Goal: Task Accomplishment & Management: Use online tool/utility

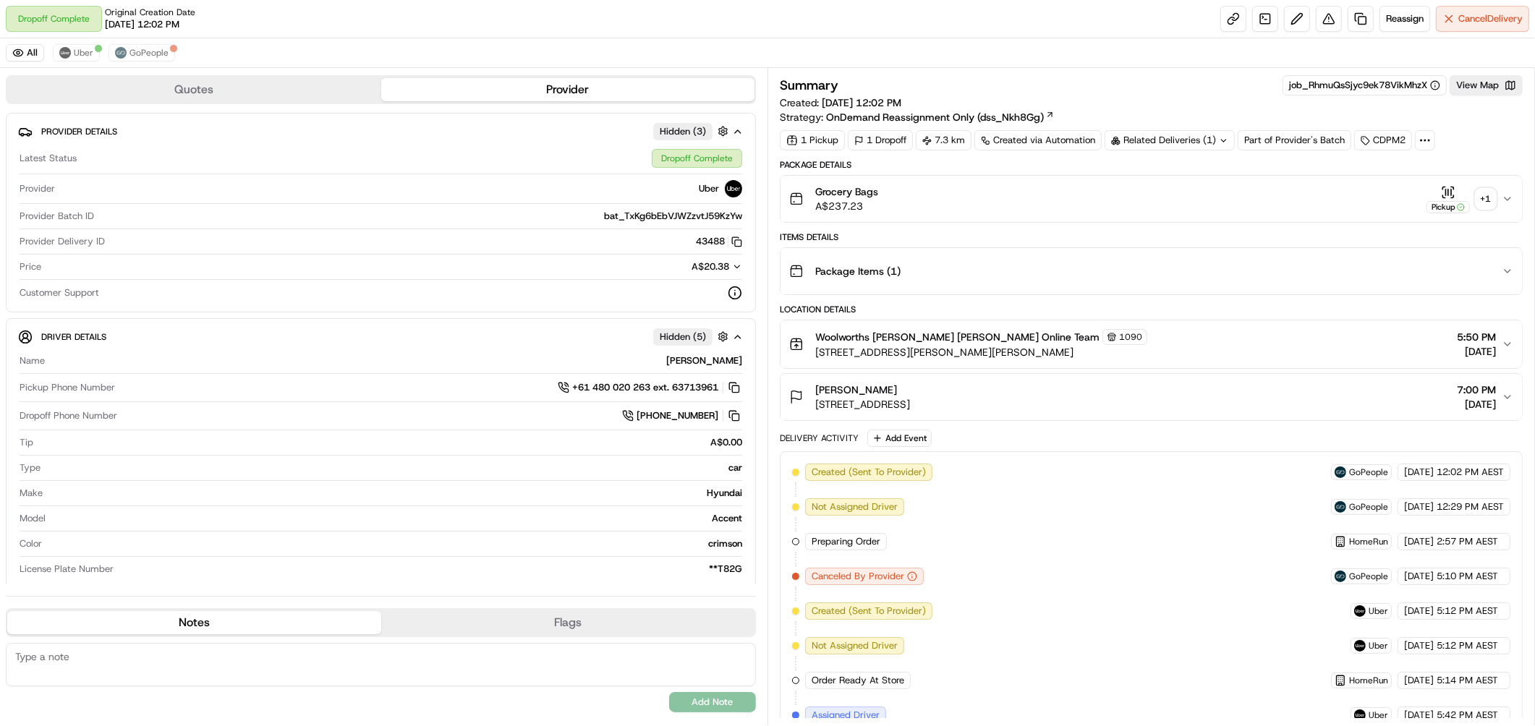
click at [1488, 200] on div "+ 1" at bounding box center [1485, 199] width 20 height 20
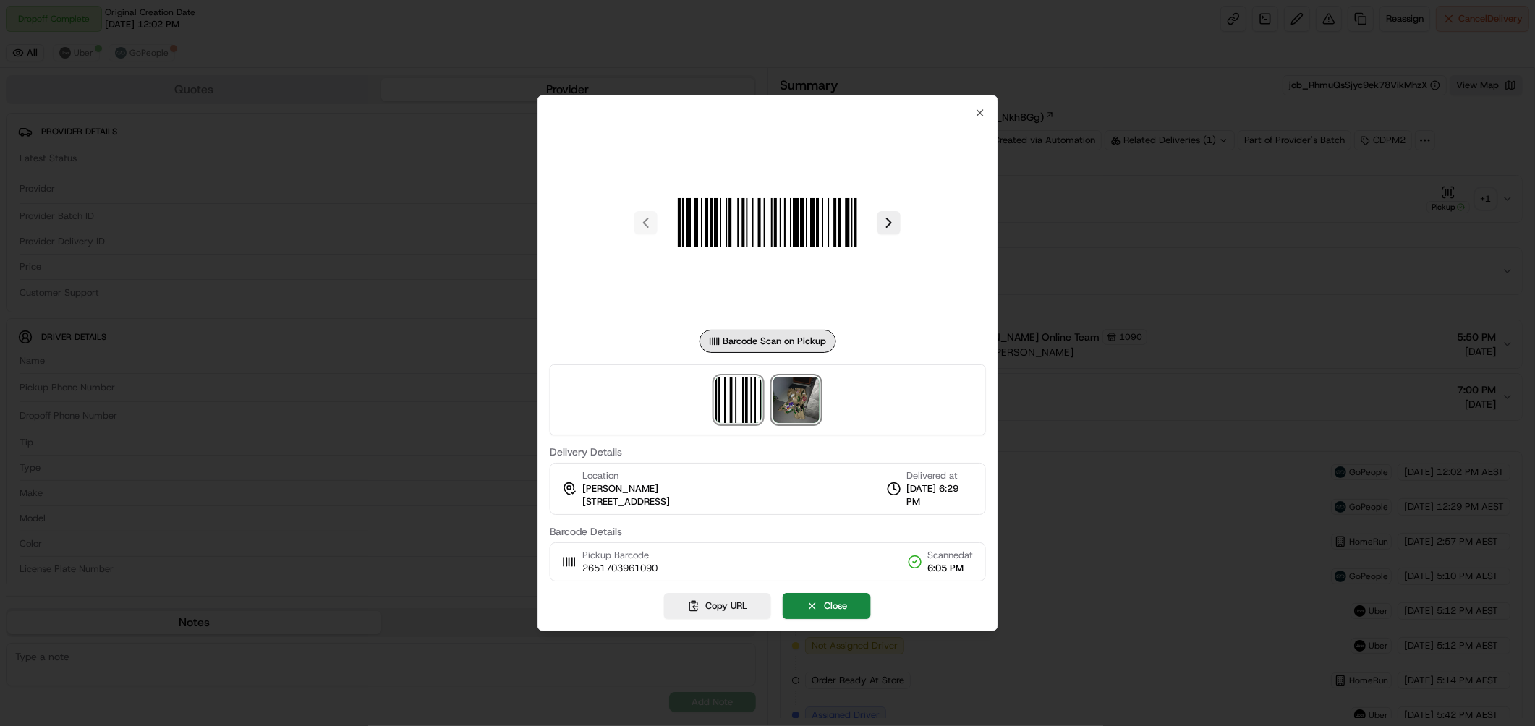
click at [790, 398] on img at bounding box center [796, 400] width 46 height 46
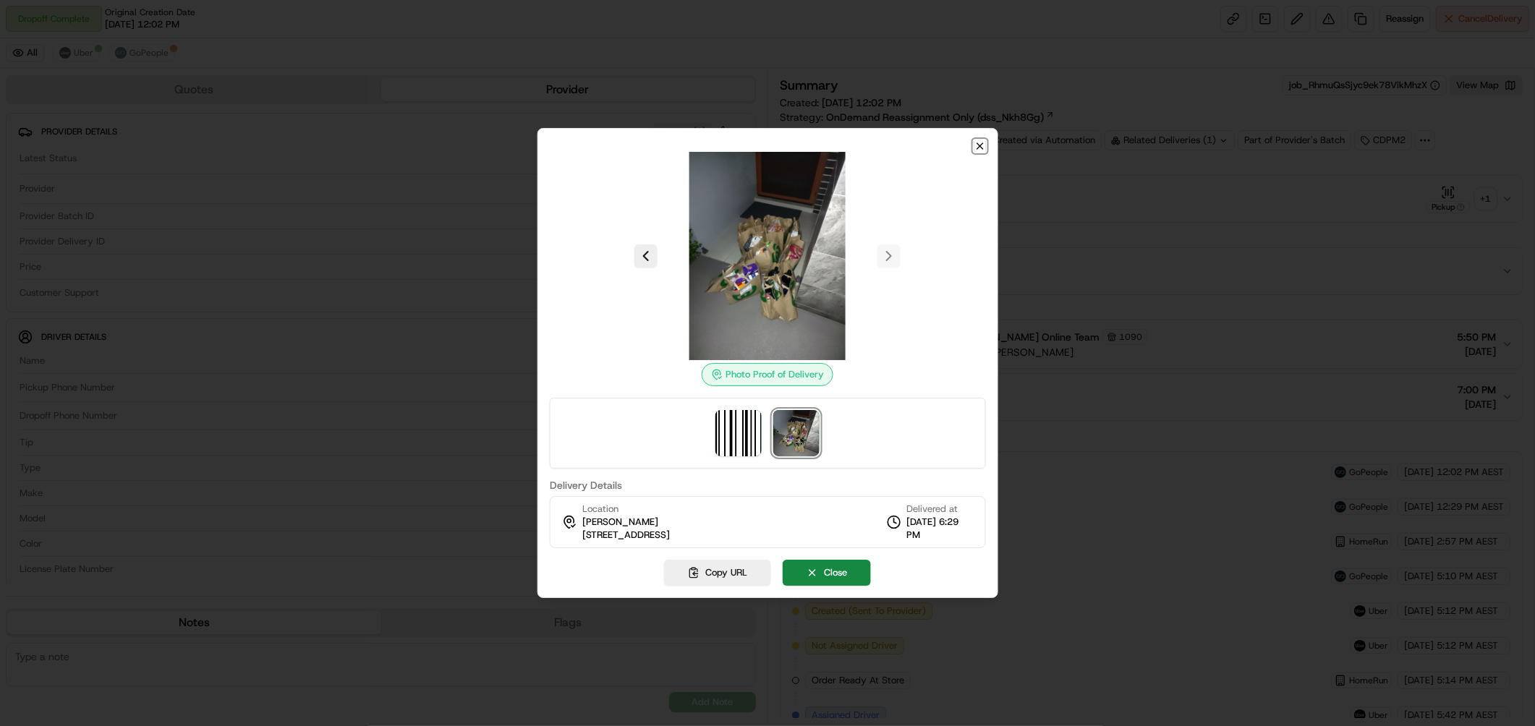
click at [974, 142] on icon "button" at bounding box center [979, 146] width 12 height 12
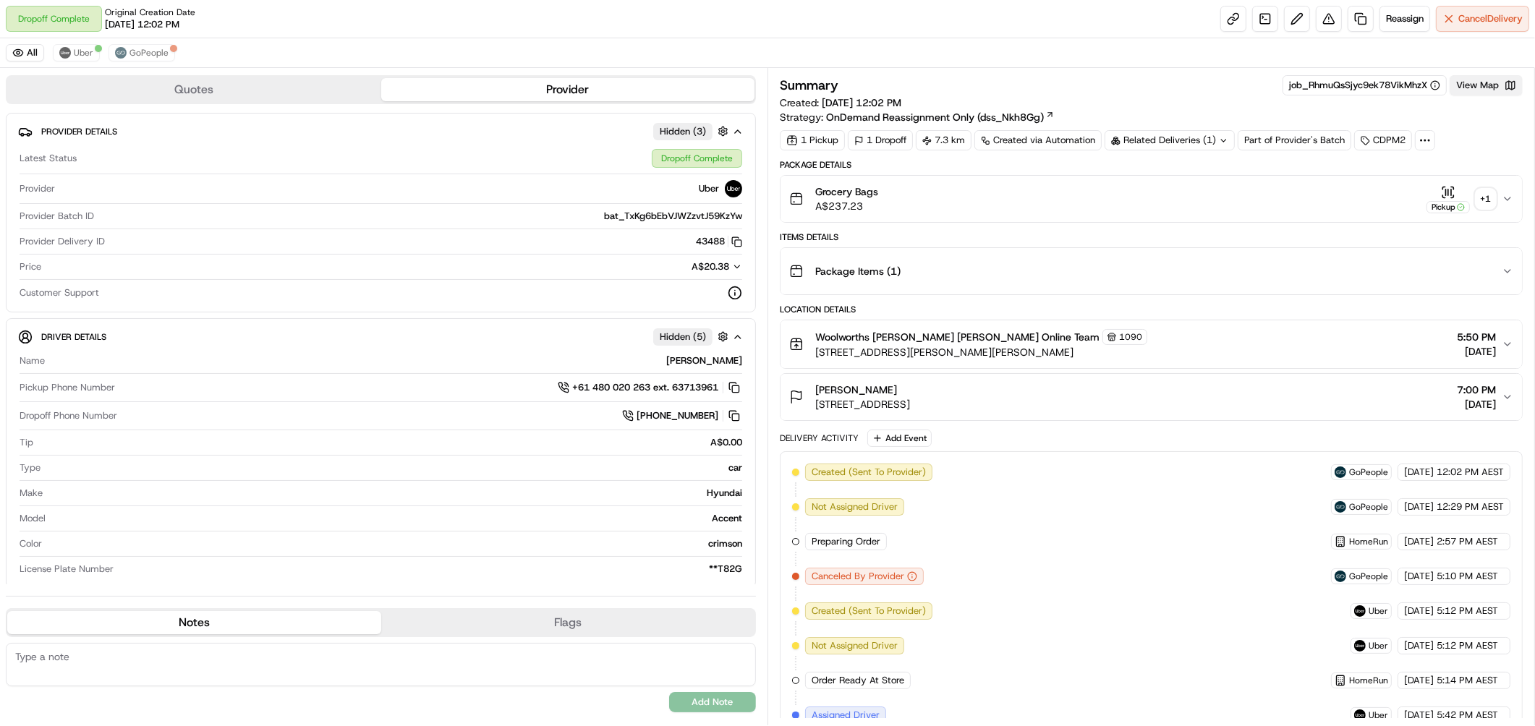
click at [1481, 84] on button "View Map" at bounding box center [1485, 85] width 73 height 20
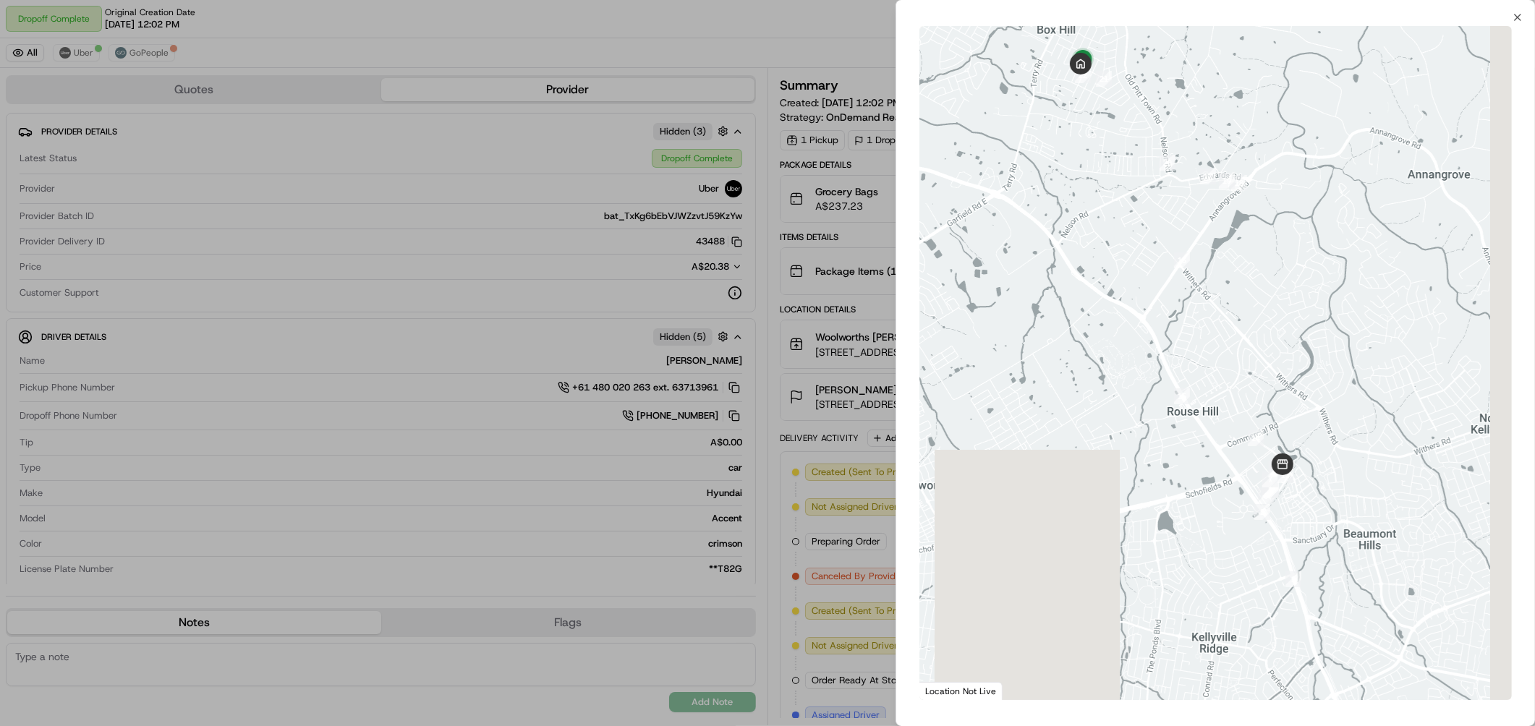
drag, startPoint x: 1287, startPoint y: 343, endPoint x: 1182, endPoint y: 229, distance: 155.1
click at [1182, 229] on div at bounding box center [1215, 363] width 592 height 674
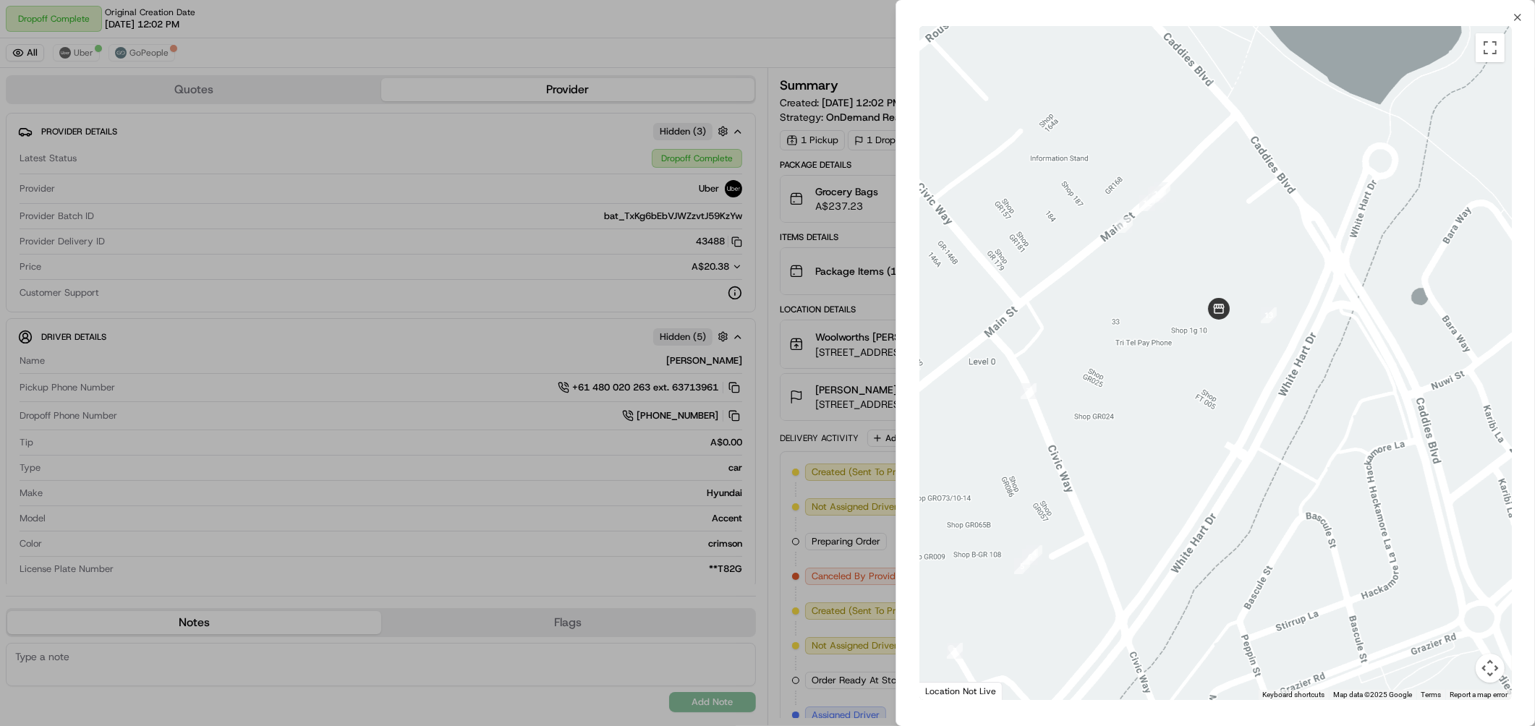
drag, startPoint x: 1161, startPoint y: 286, endPoint x: 1190, endPoint y: 372, distance: 91.2
click at [1185, 372] on div at bounding box center [1215, 363] width 592 height 674
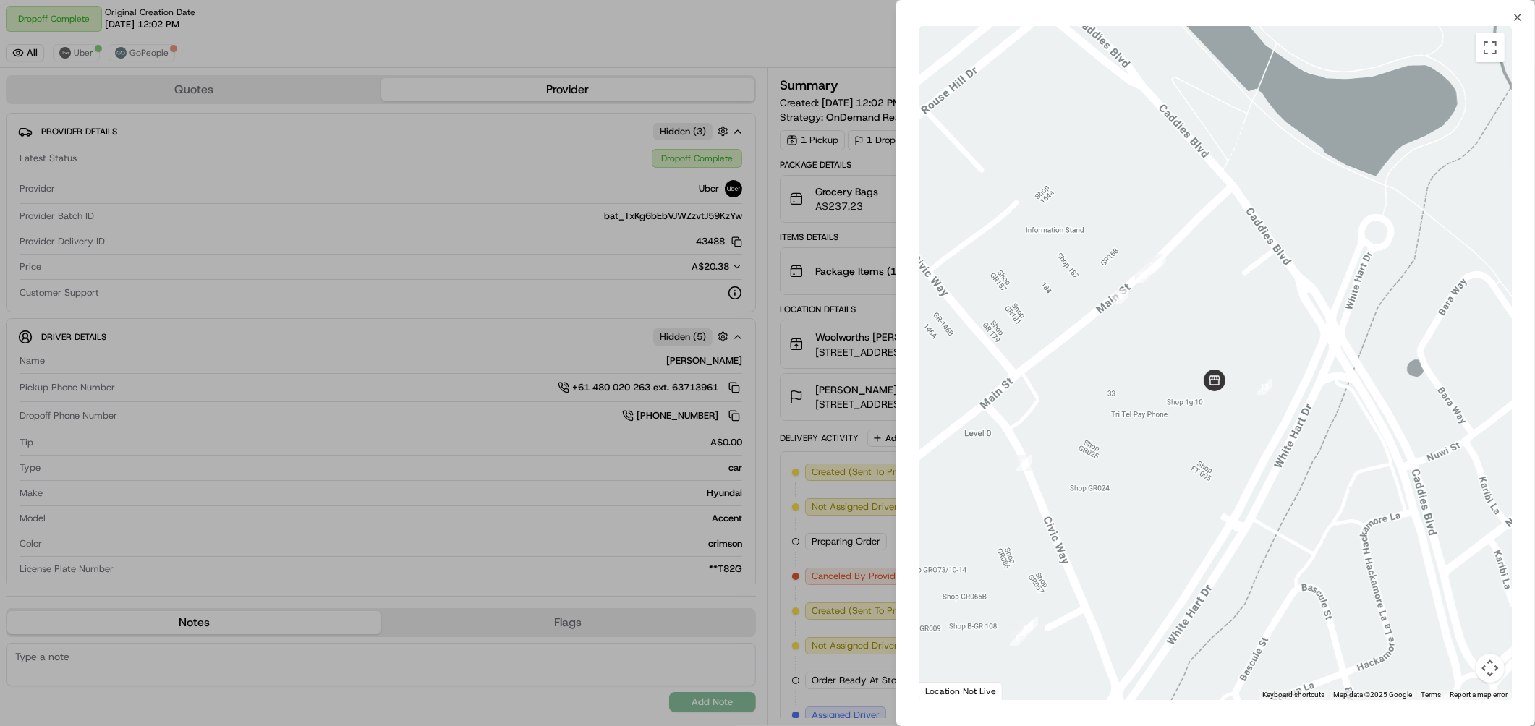
drag, startPoint x: 1227, startPoint y: 411, endPoint x: 1195, endPoint y: 388, distance: 39.9
click at [1195, 388] on div at bounding box center [1215, 363] width 592 height 674
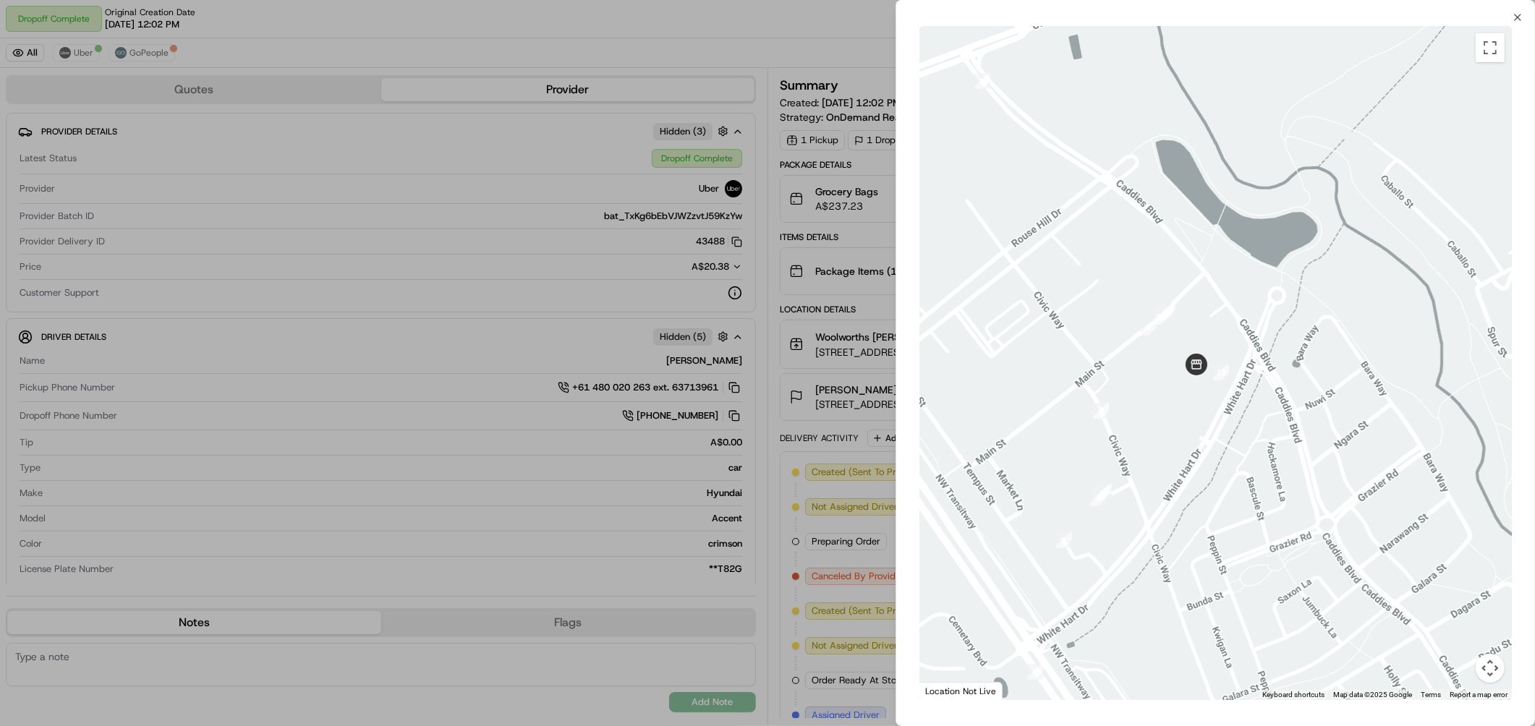
drag, startPoint x: 1076, startPoint y: 161, endPoint x: 1445, endPoint y: 526, distance: 519.5
click at [1444, 529] on div at bounding box center [1215, 363] width 592 height 674
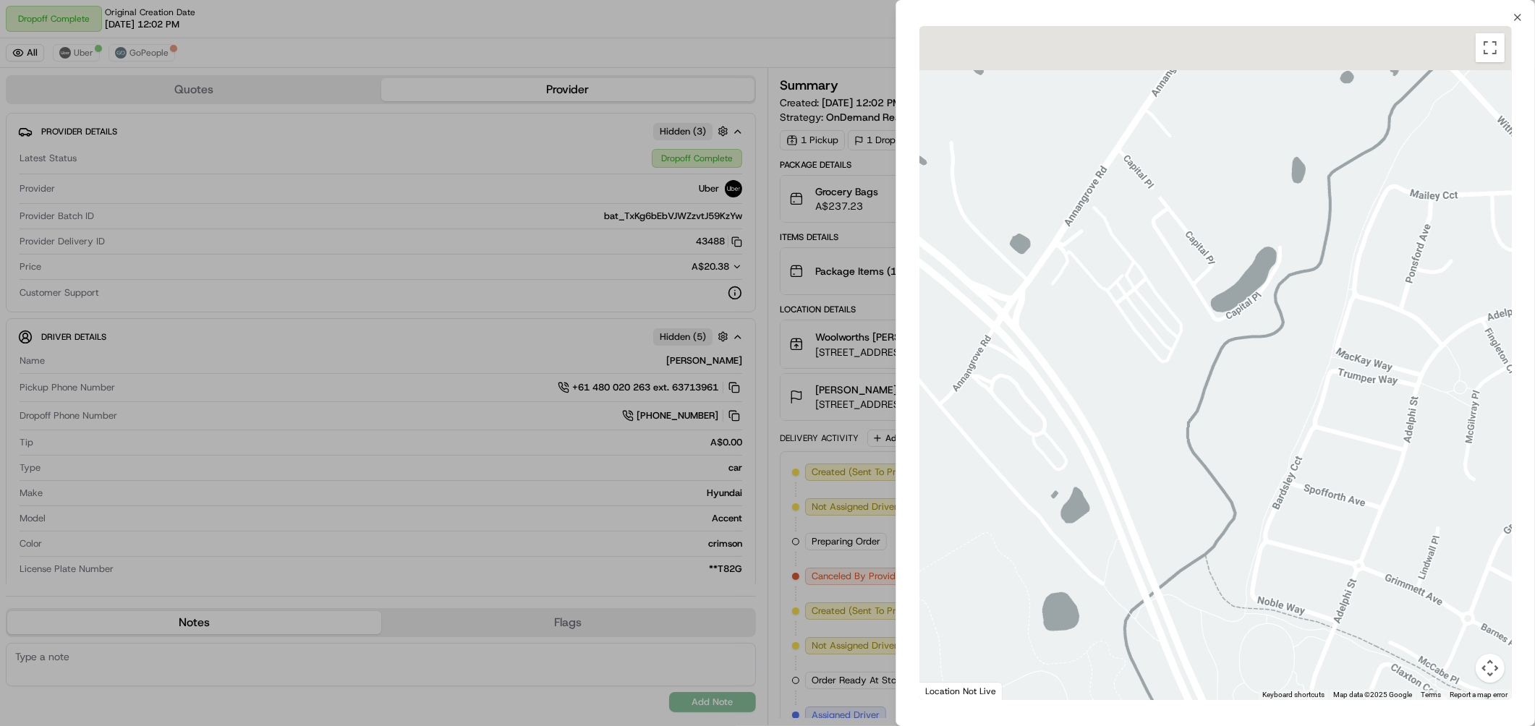
drag, startPoint x: 1219, startPoint y: 380, endPoint x: 1219, endPoint y: 442, distance: 61.5
click at [1225, 452] on div at bounding box center [1215, 363] width 592 height 674
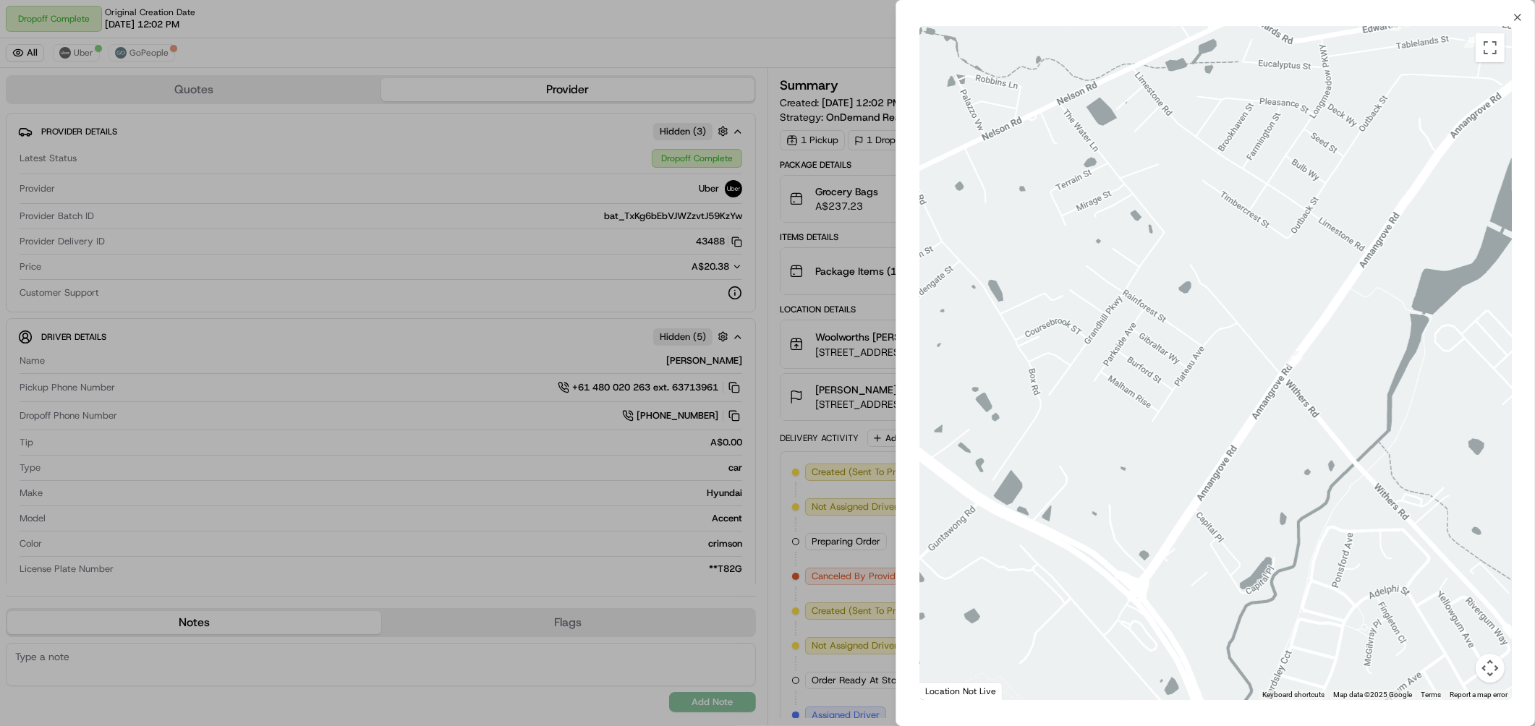
drag, startPoint x: 1298, startPoint y: 385, endPoint x: 1299, endPoint y: 510, distance: 125.1
click at [1322, 535] on div at bounding box center [1215, 363] width 592 height 674
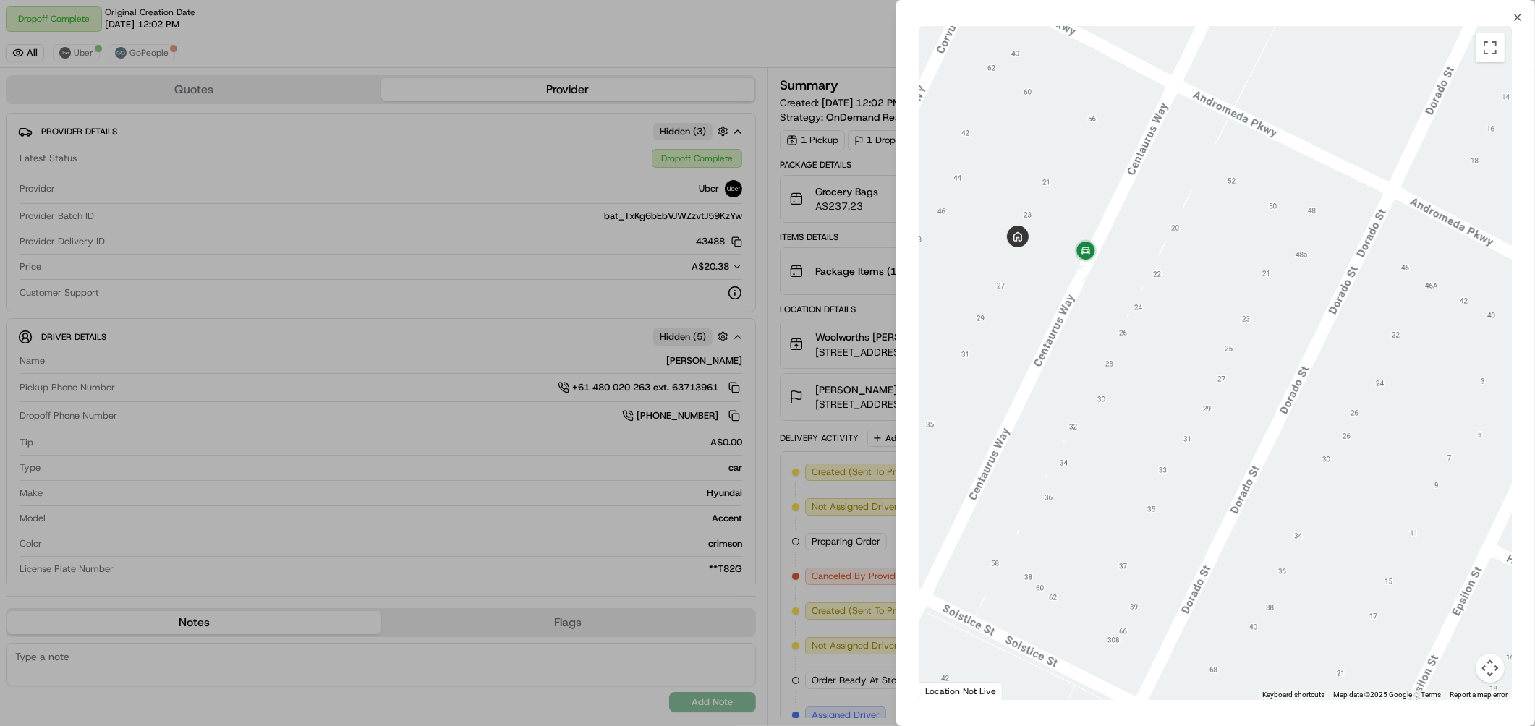
click at [789, 48] on div at bounding box center [767, 363] width 1535 height 726
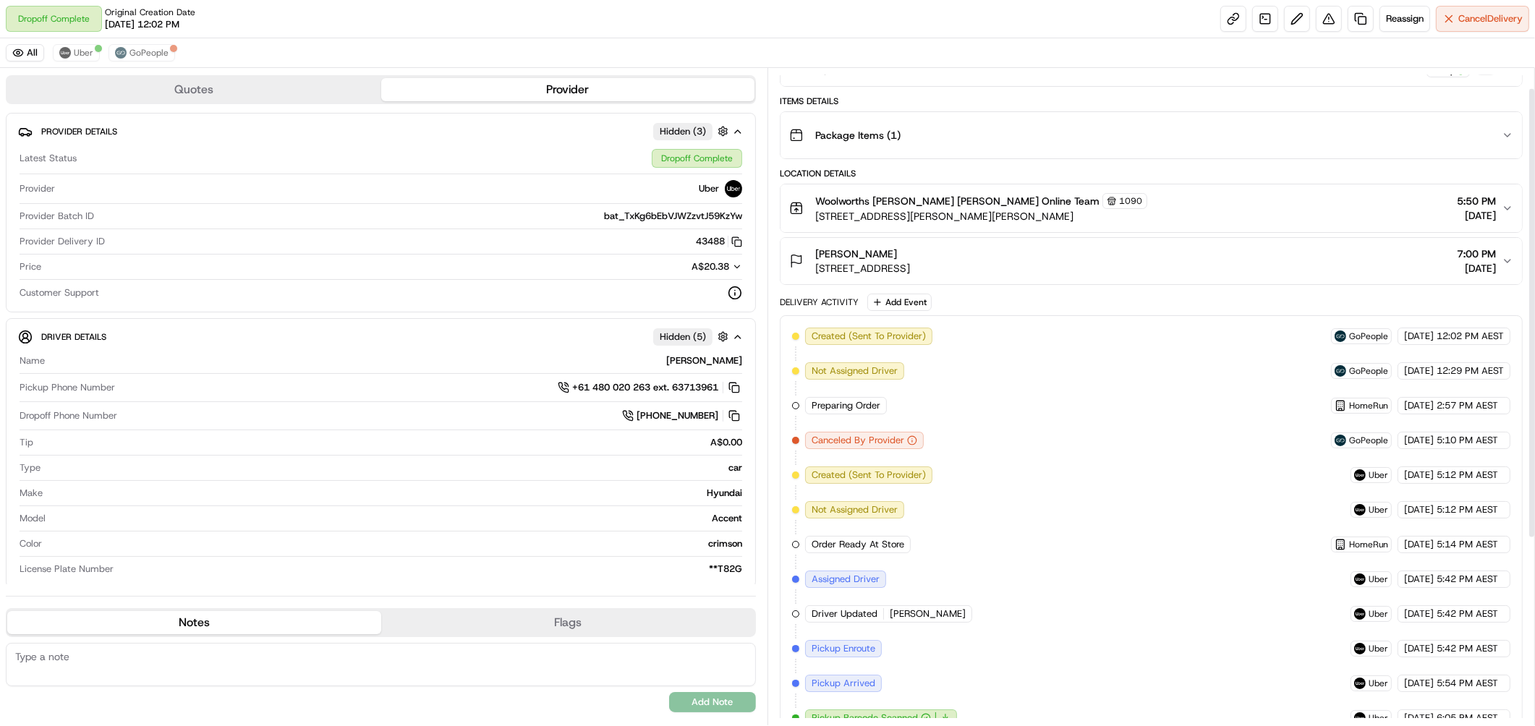
scroll to position [299, 0]
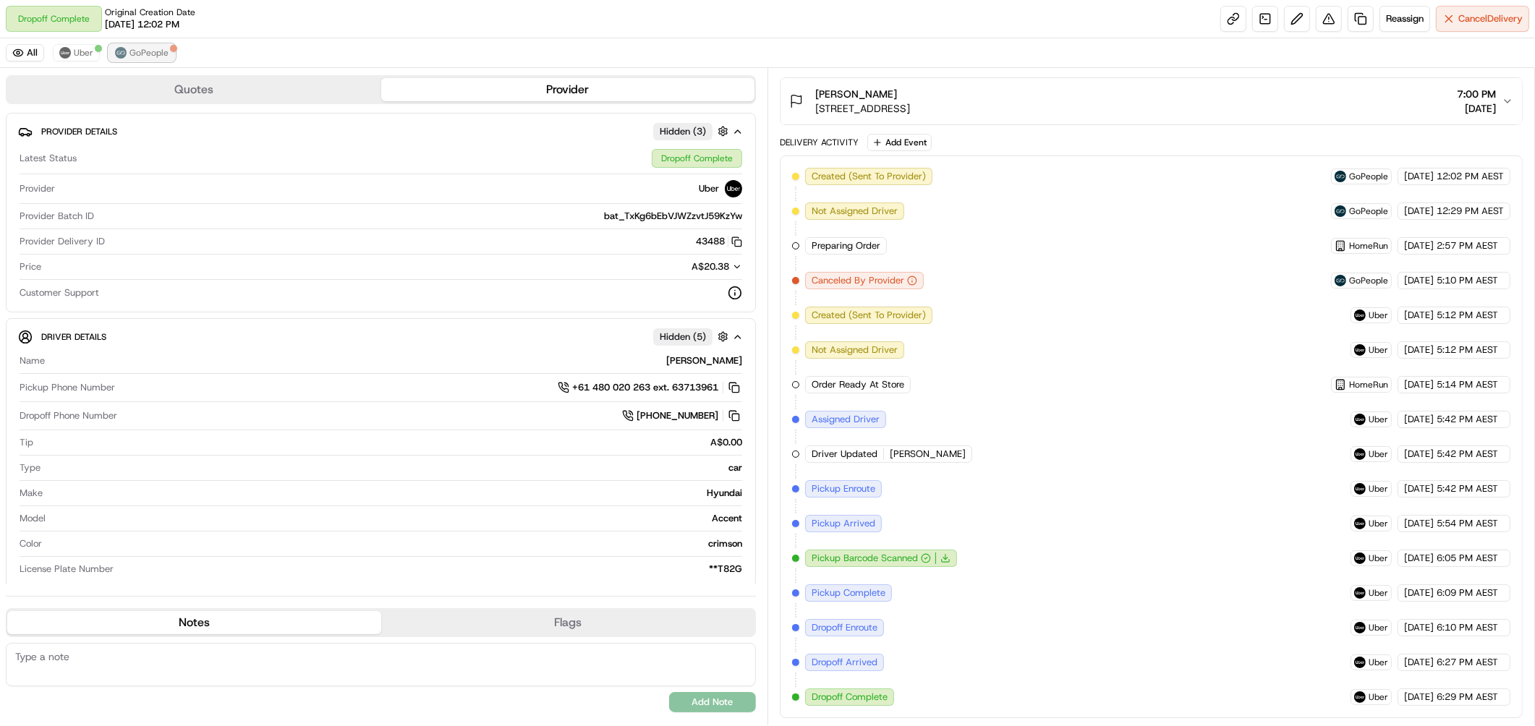
click at [158, 58] on span "GoPeople" at bounding box center [148, 53] width 39 height 12
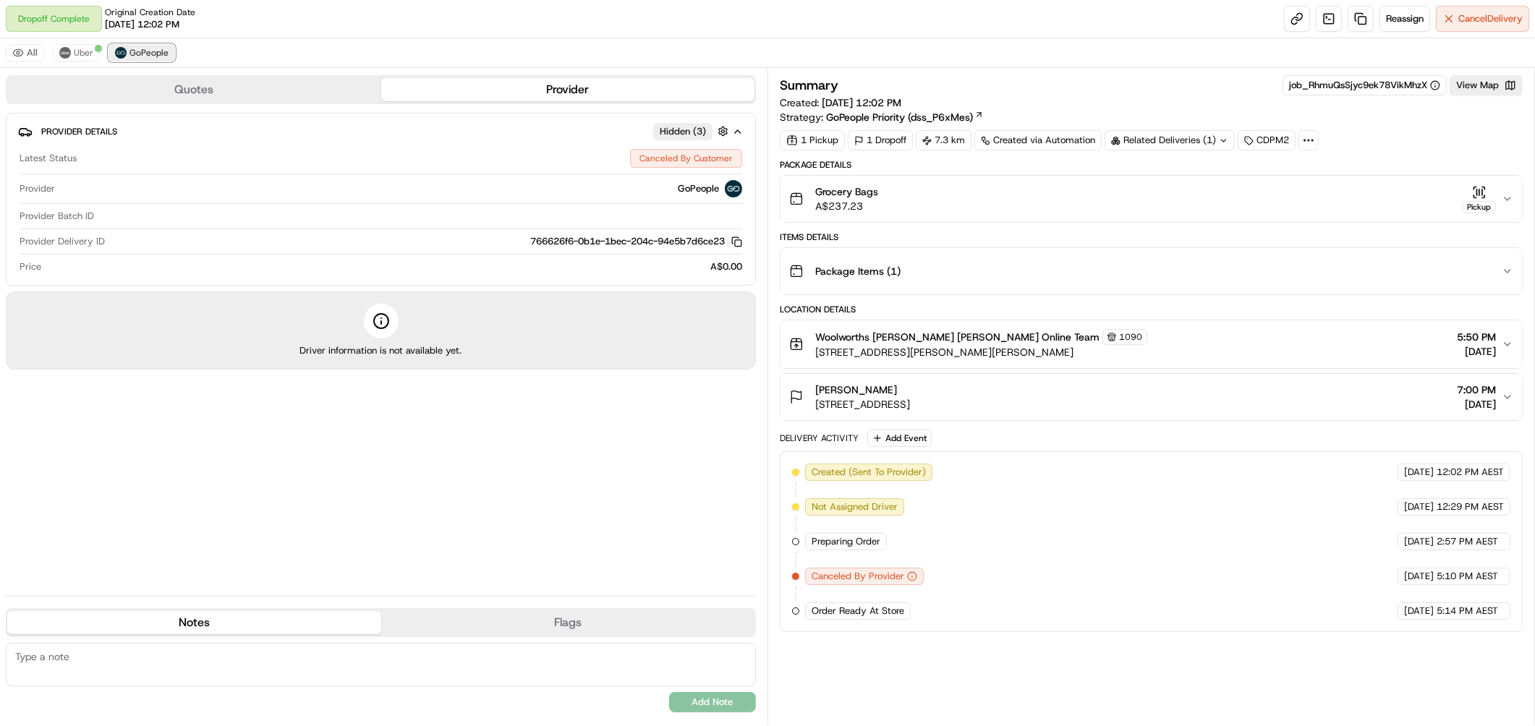
scroll to position [0, 0]
click at [69, 55] on img at bounding box center [65, 53] width 12 height 12
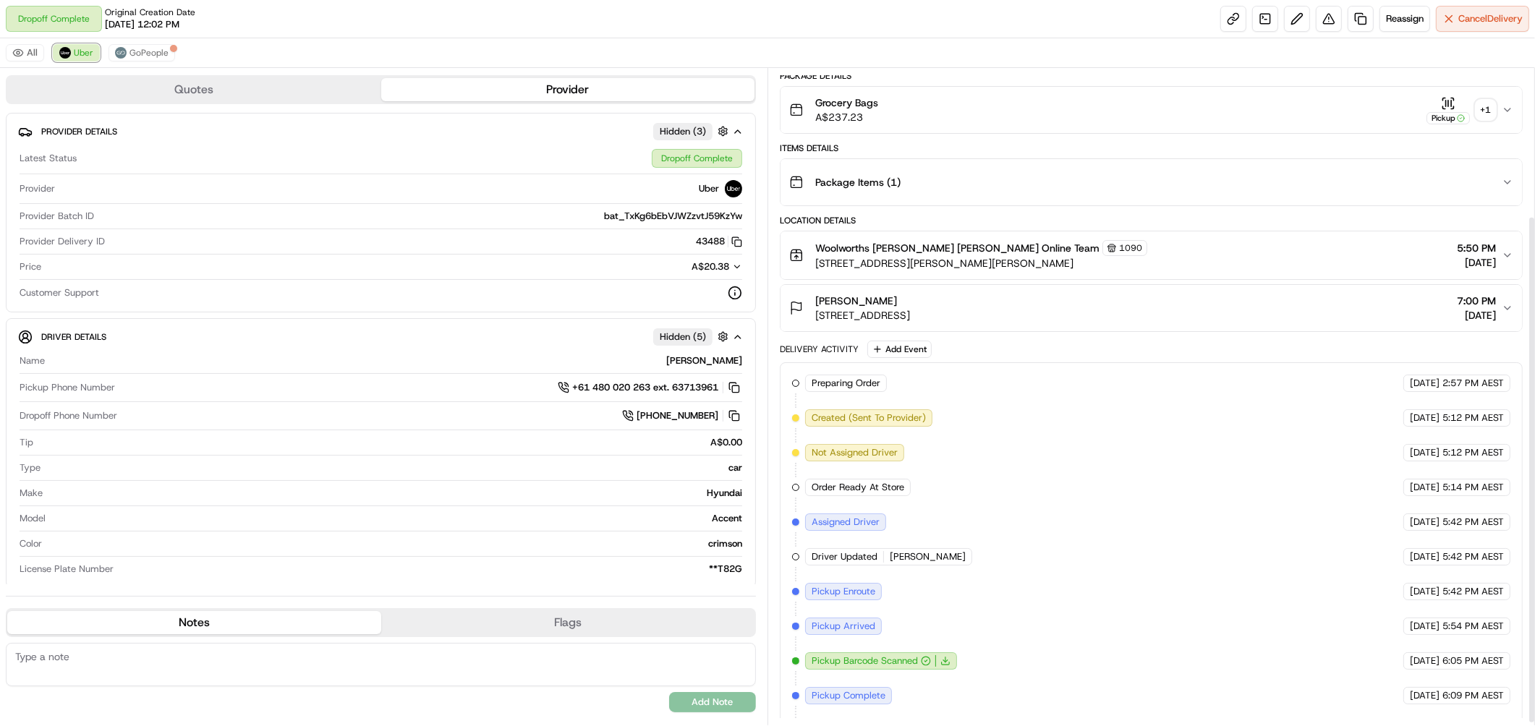
scroll to position [194, 0]
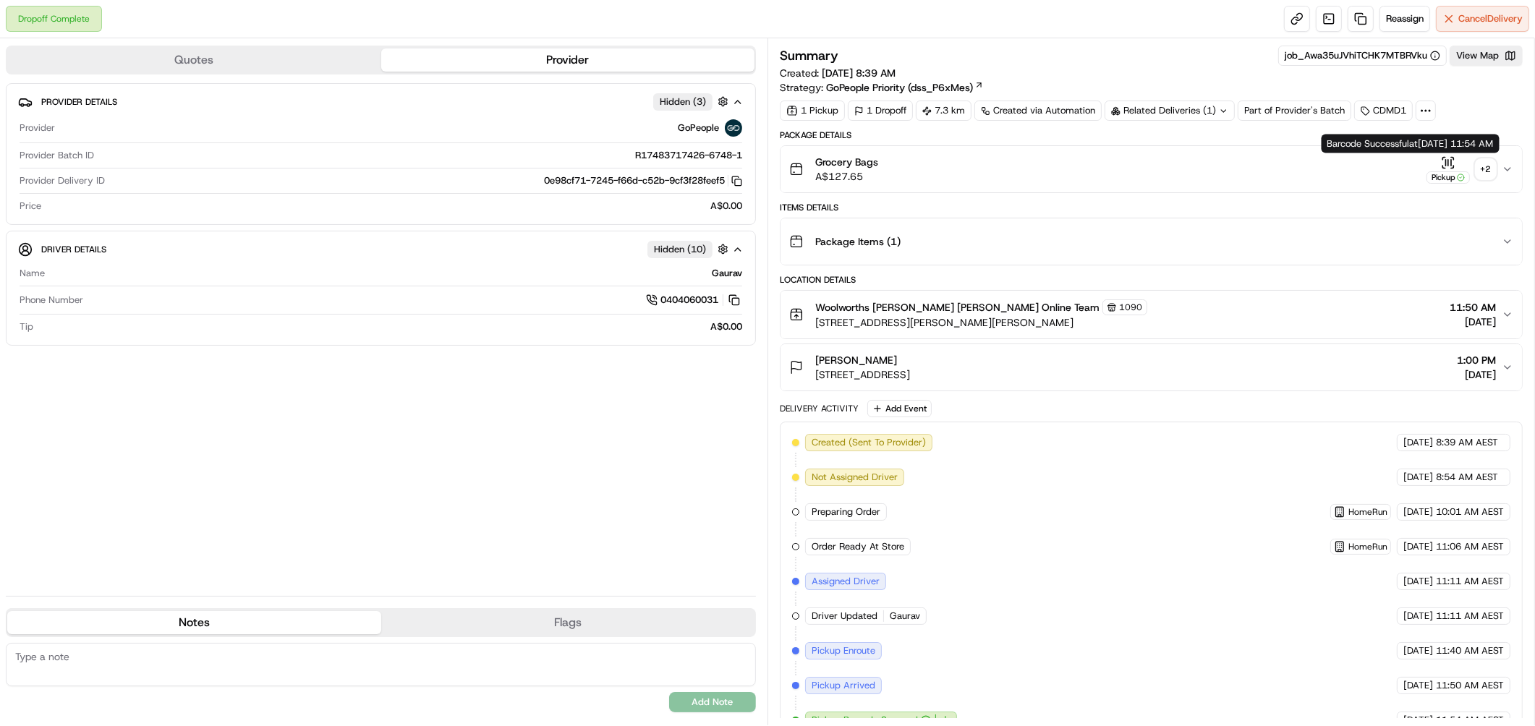
click at [1492, 167] on div "+ 2" at bounding box center [1485, 169] width 20 height 20
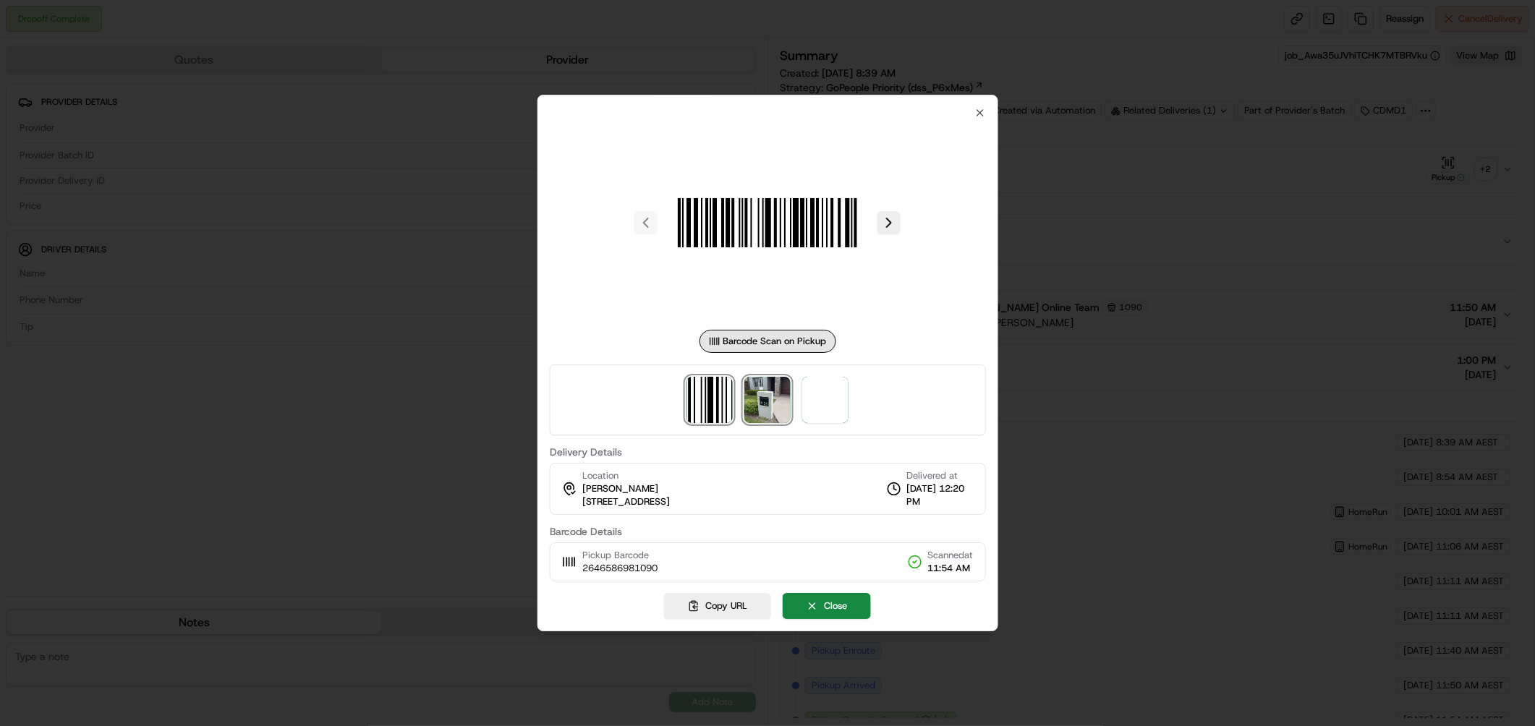
click at [772, 393] on img at bounding box center [767, 400] width 46 height 46
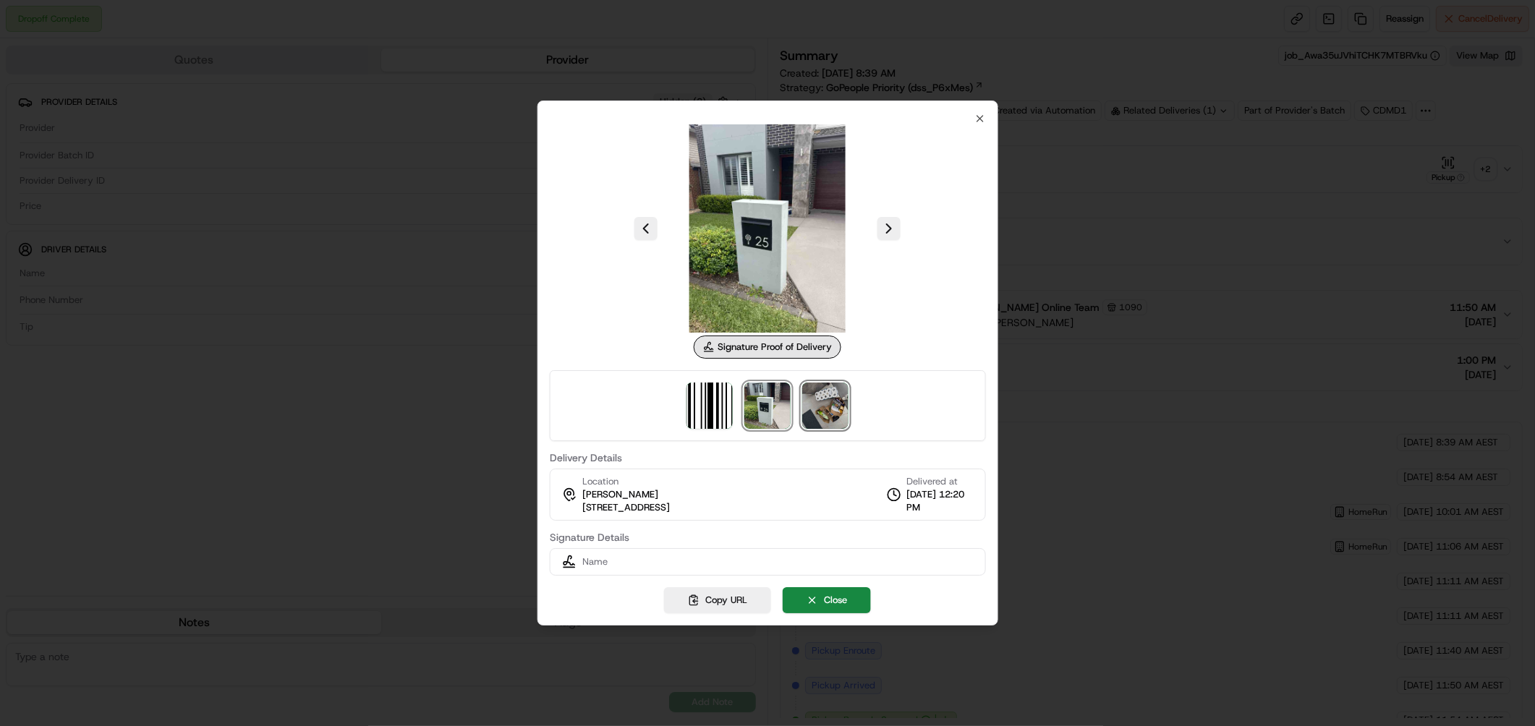
click at [818, 393] on img at bounding box center [825, 406] width 46 height 46
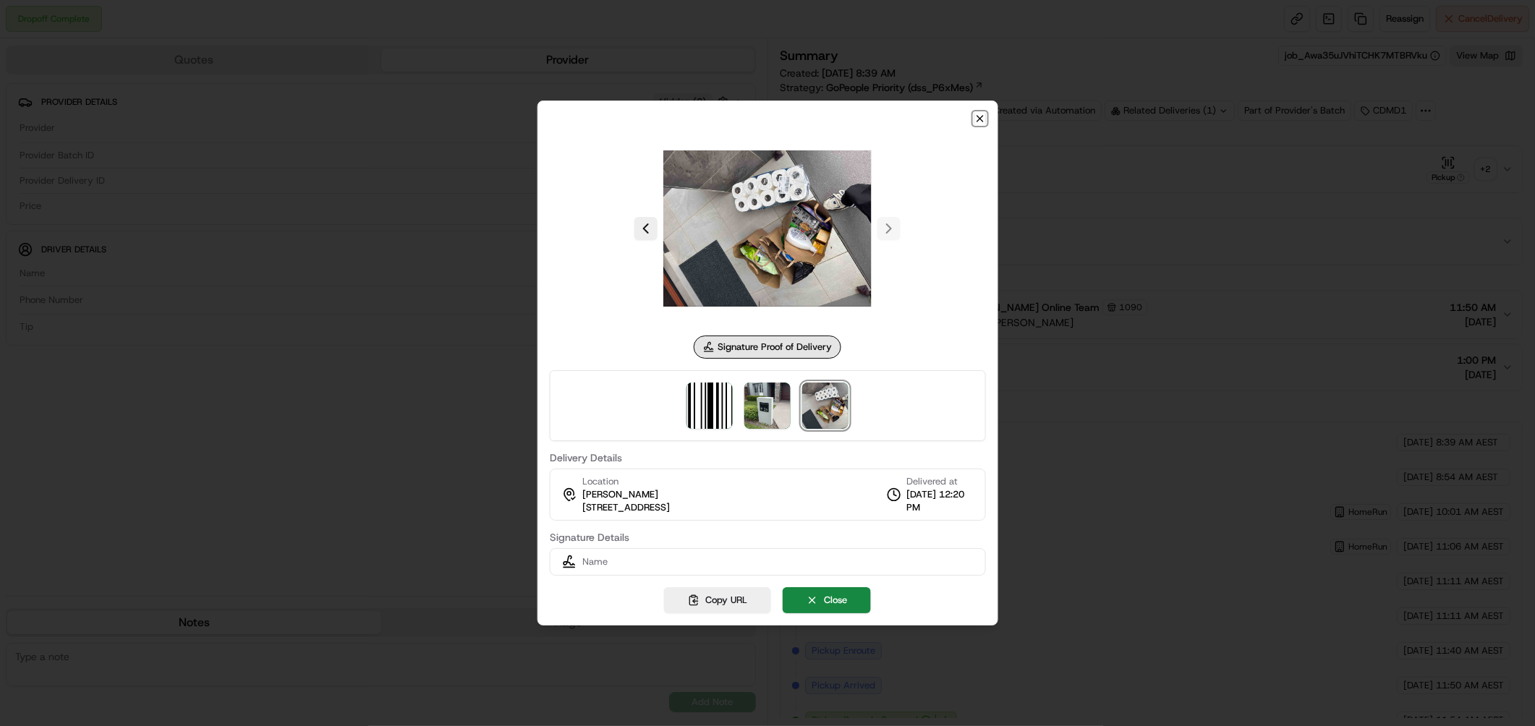
click at [979, 120] on icon "button" at bounding box center [979, 119] width 12 height 12
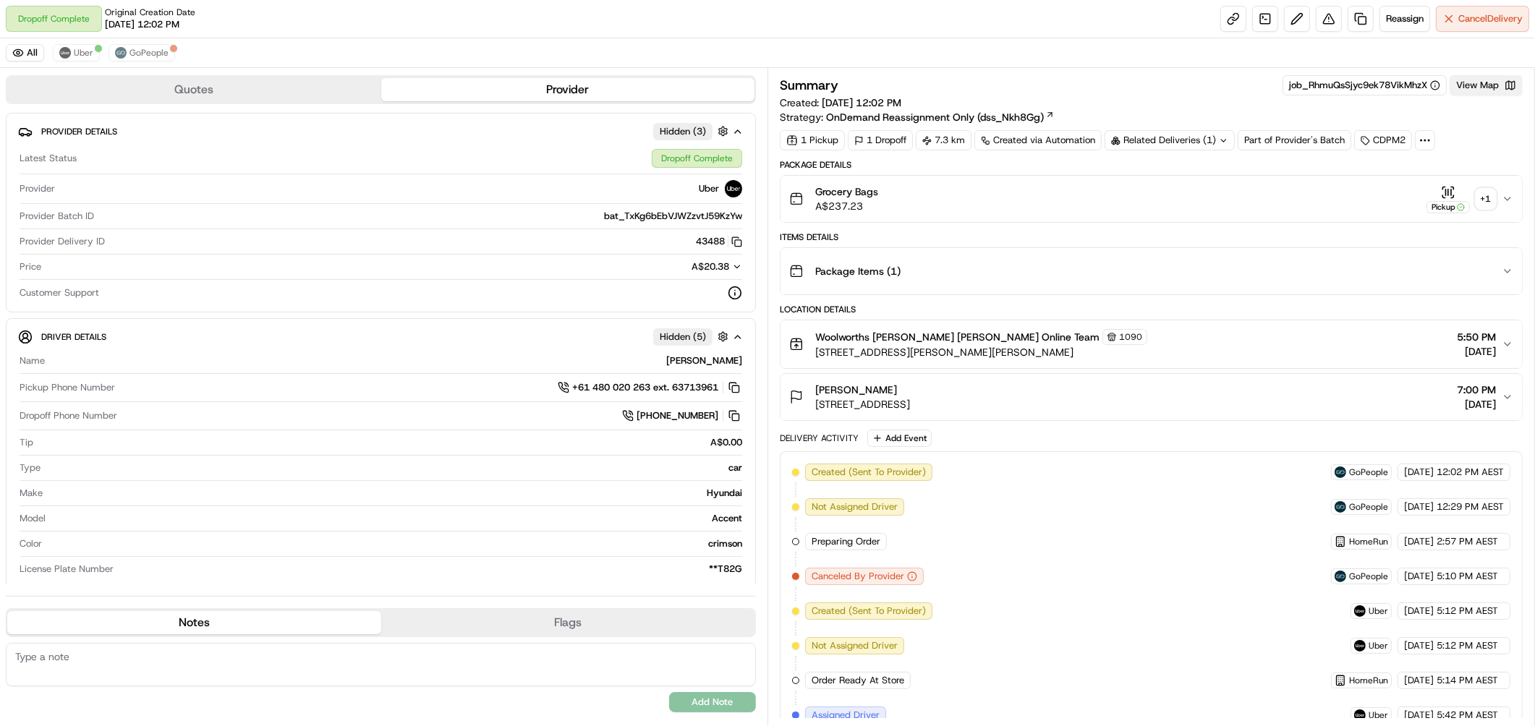
click at [1472, 80] on button "View Map" at bounding box center [1485, 85] width 73 height 20
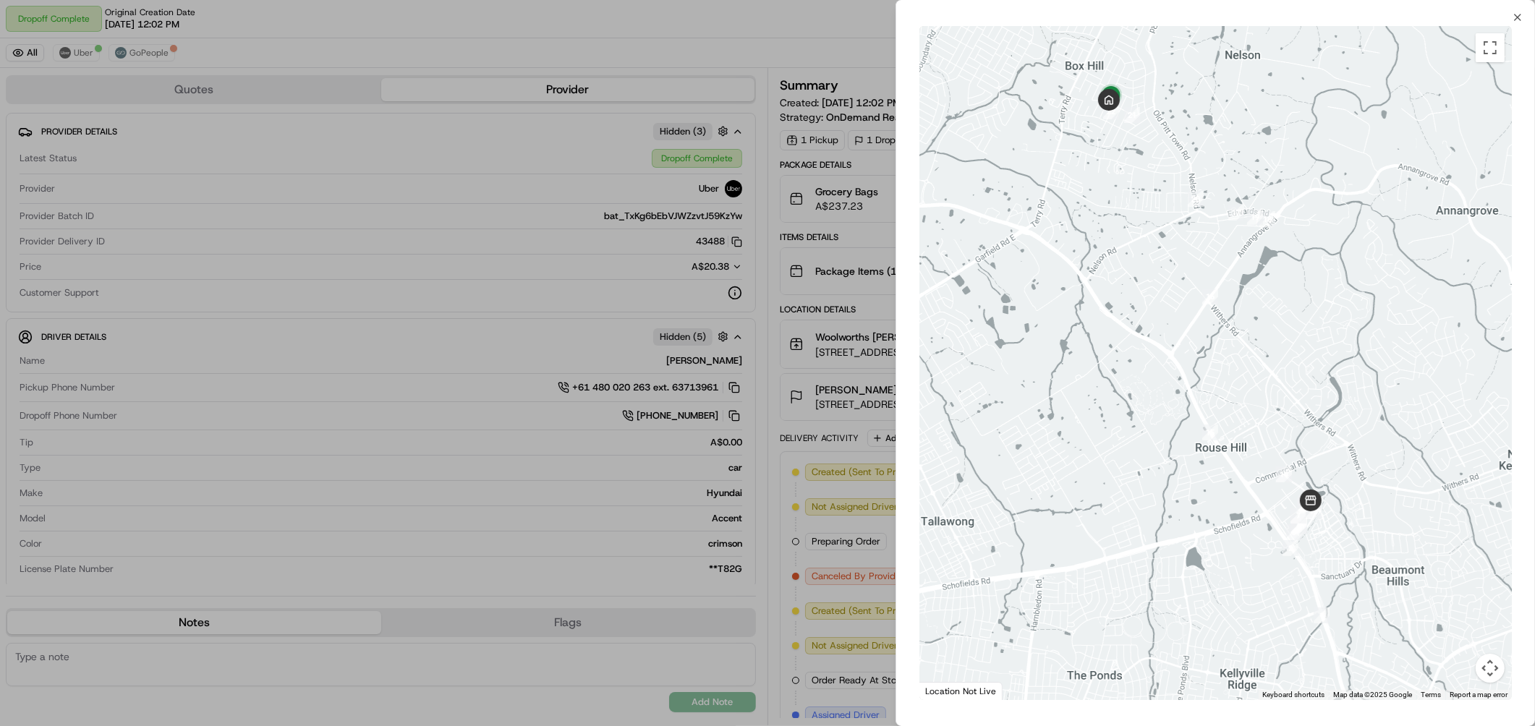
click at [817, 39] on div at bounding box center [767, 363] width 1535 height 726
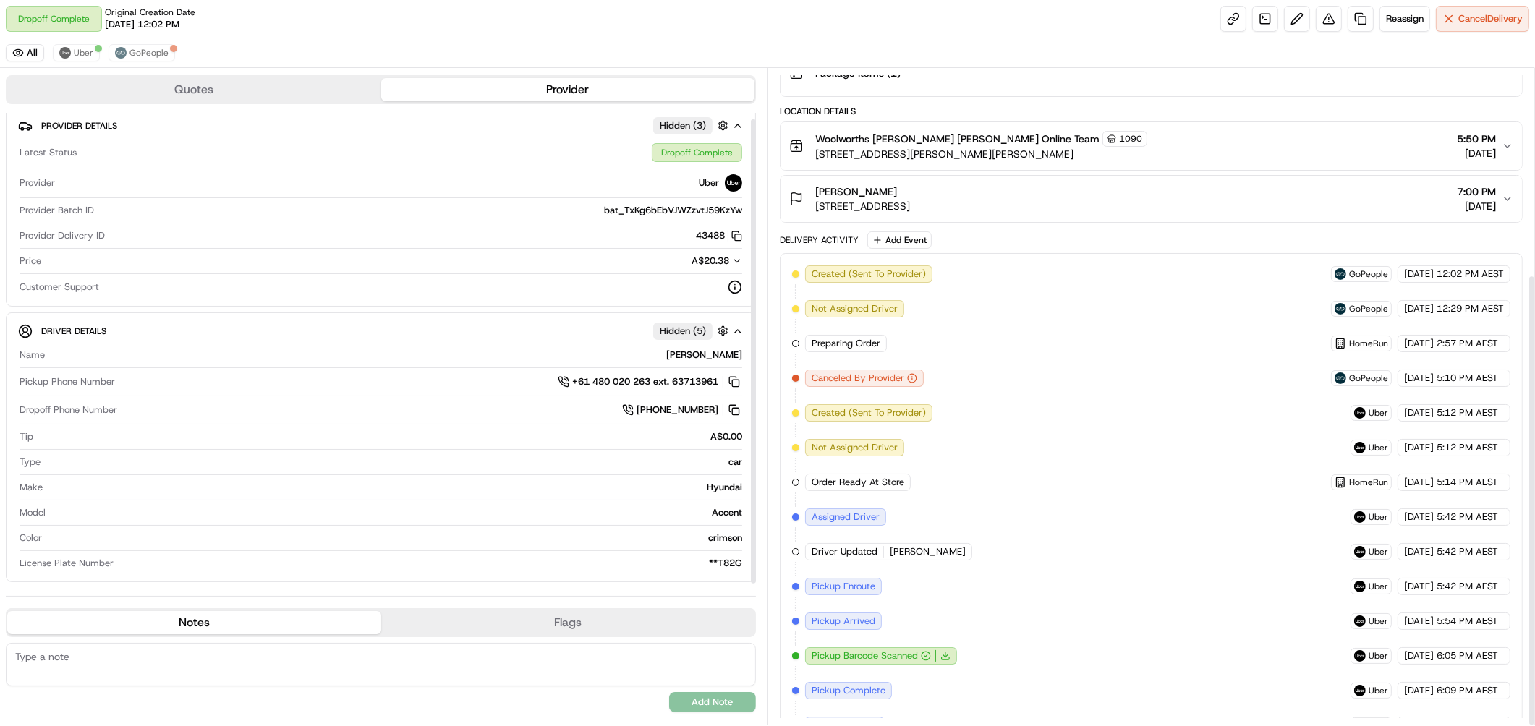
scroll to position [299, 0]
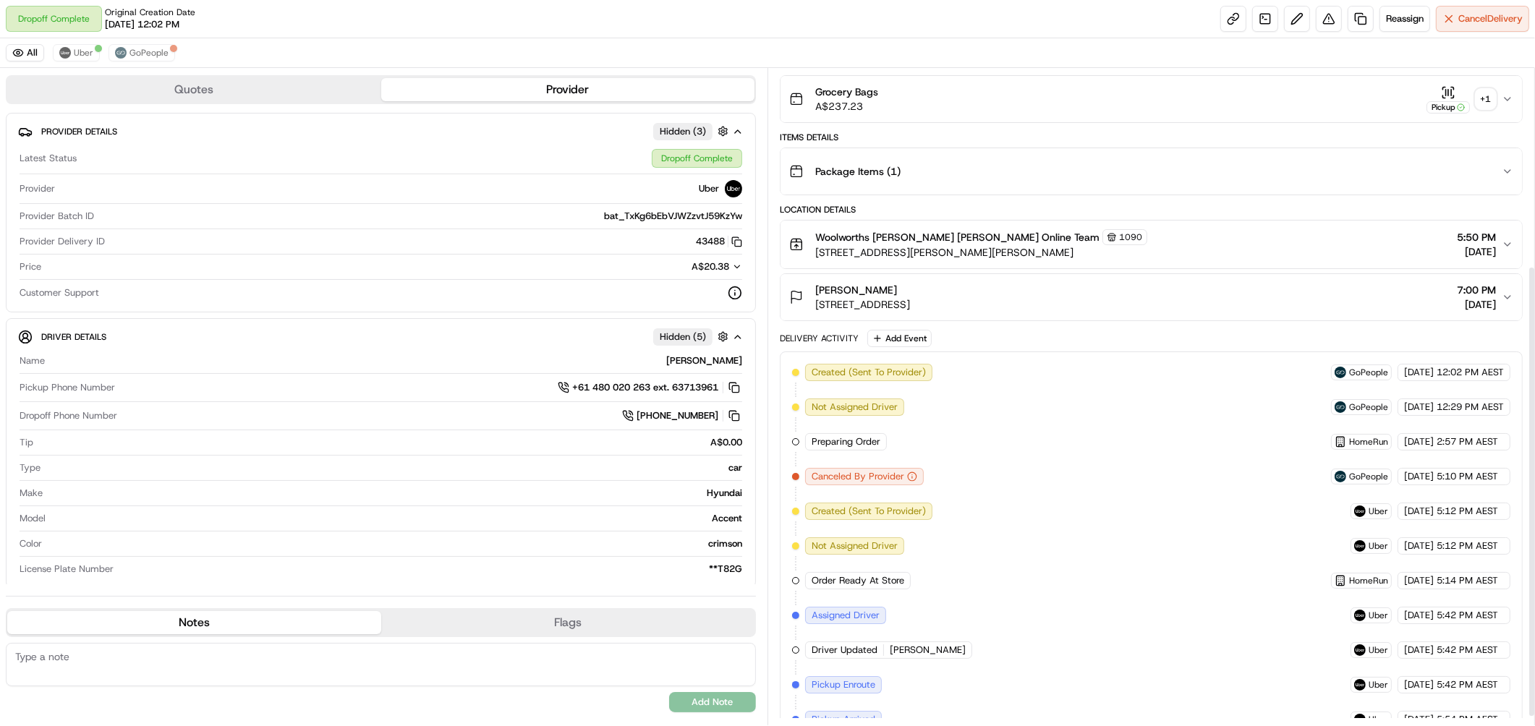
scroll to position [299, 0]
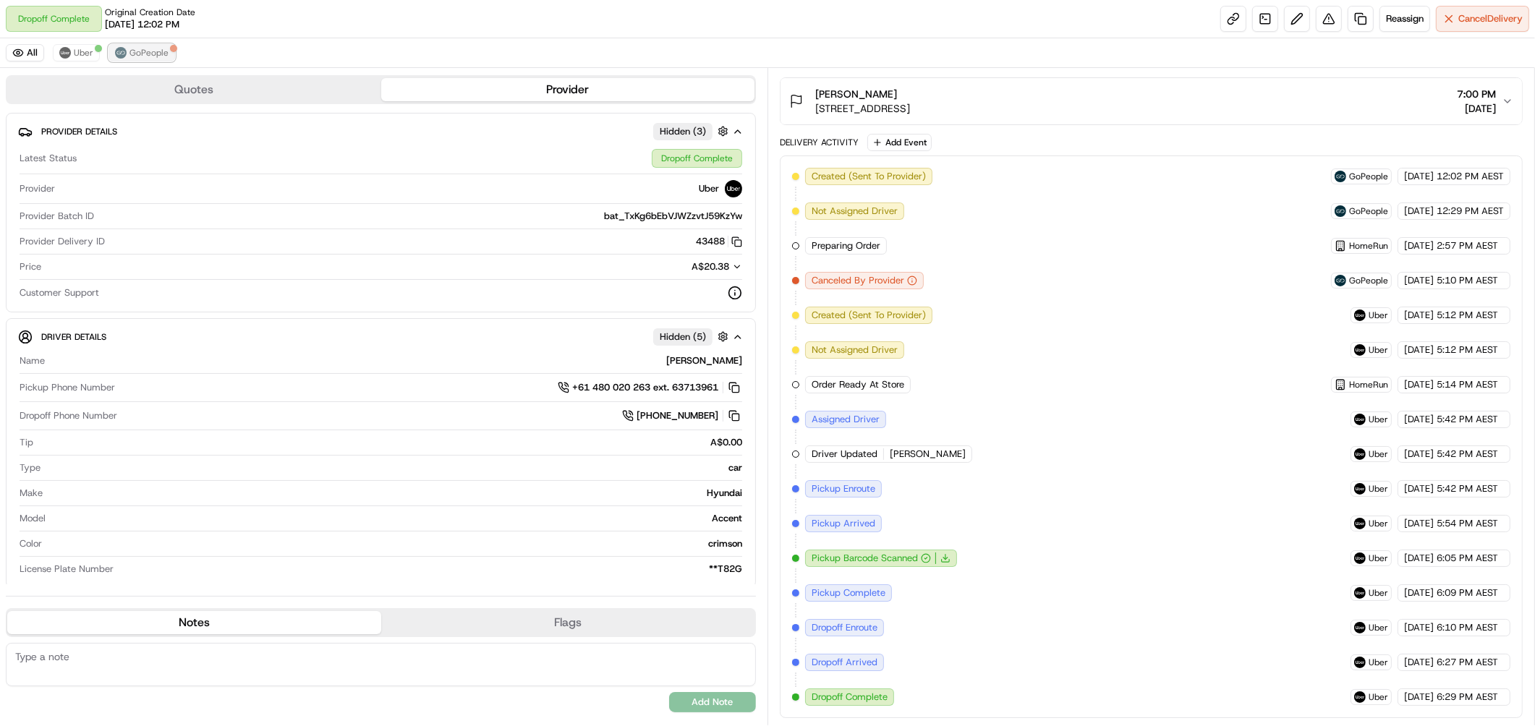
click at [141, 52] on span "GoPeople" at bounding box center [148, 53] width 39 height 12
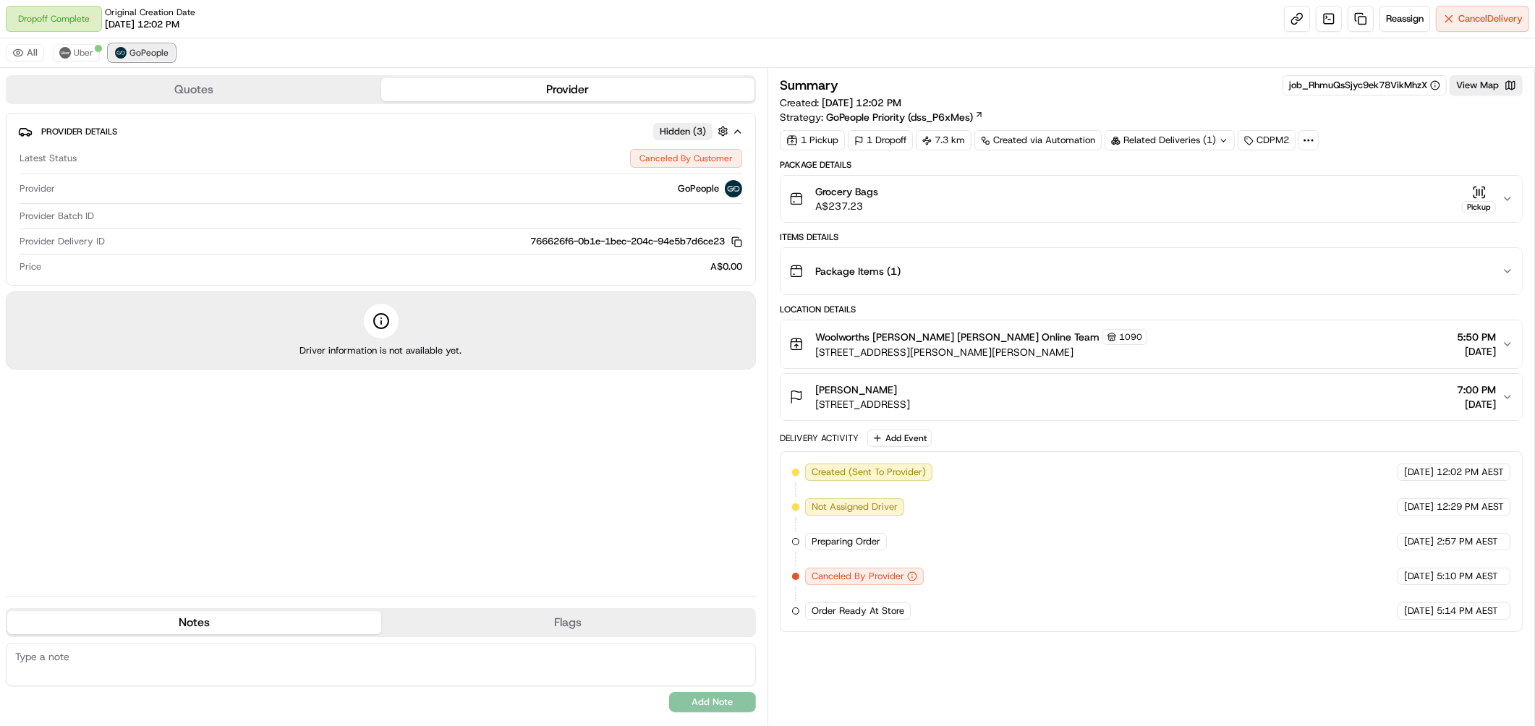
scroll to position [0, 0]
click at [1481, 26] on button "Cancel Delivery" at bounding box center [1481, 19] width 93 height 26
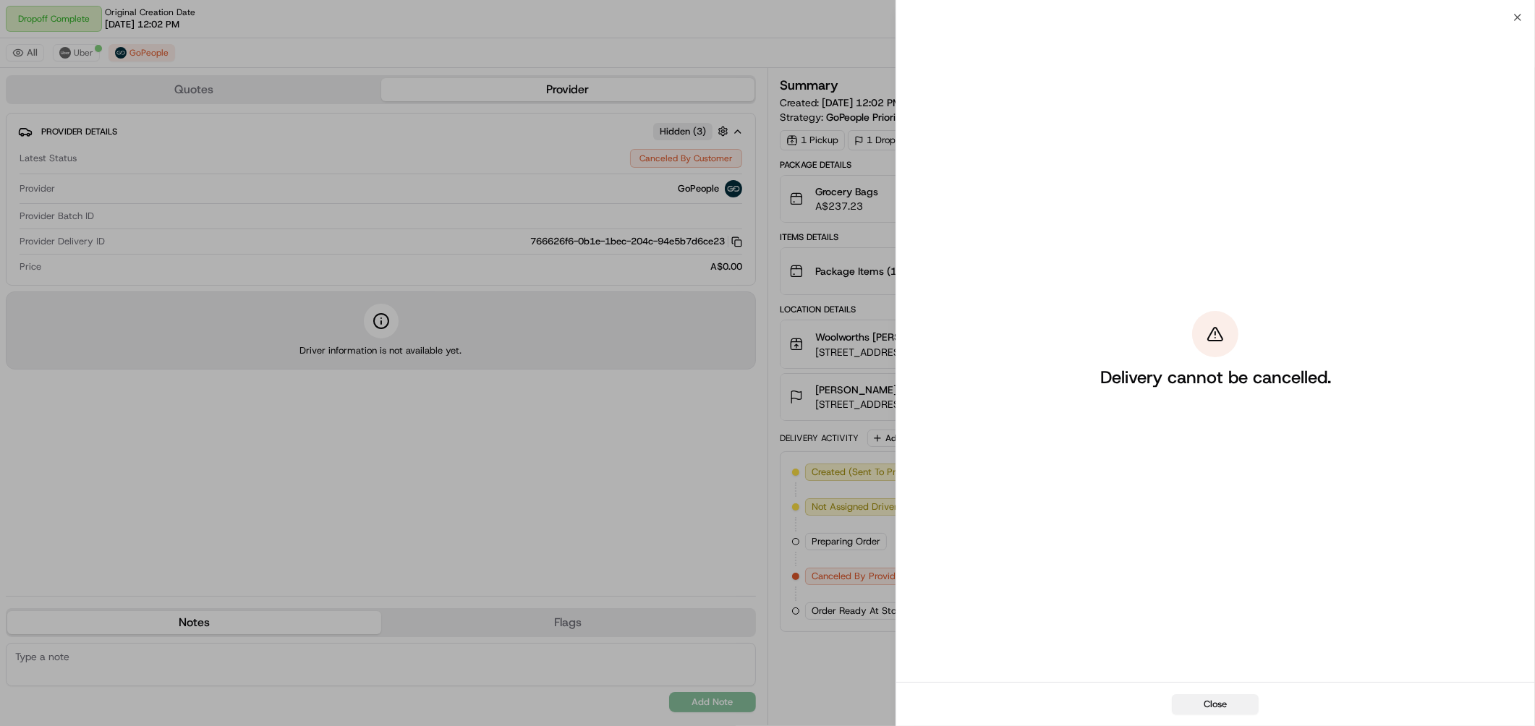
click at [1212, 700] on button "Close" at bounding box center [1215, 704] width 87 height 20
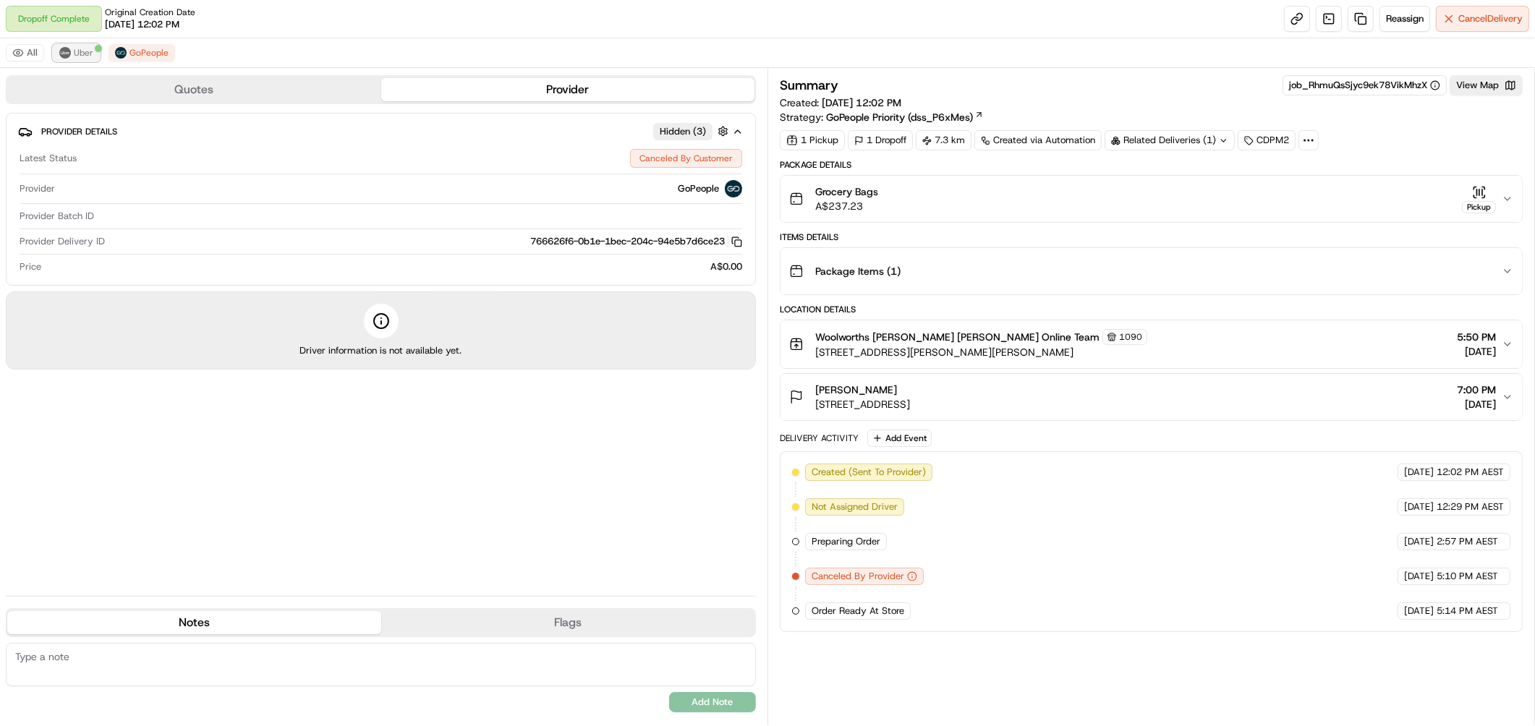
click at [80, 60] on button "Uber" at bounding box center [76, 52] width 47 height 17
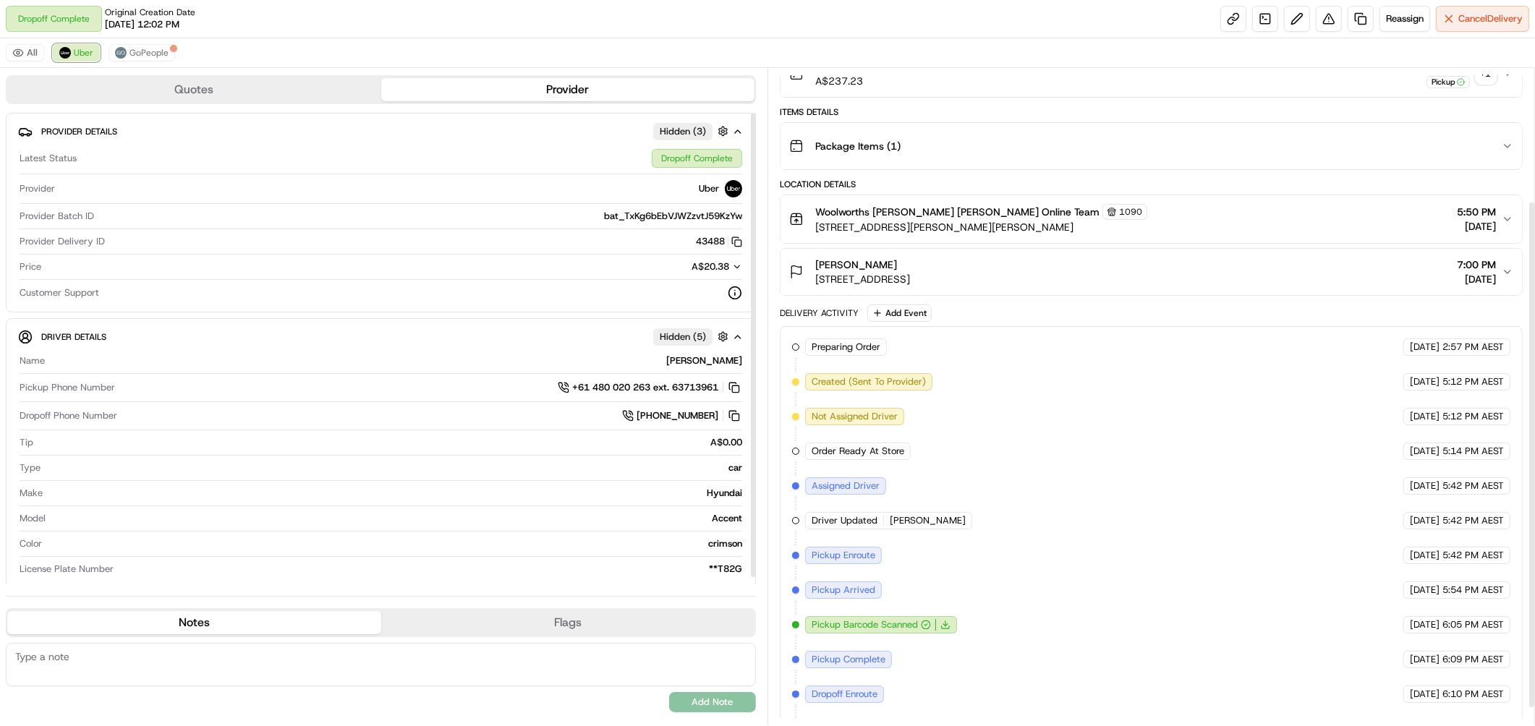
scroll to position [194, 0]
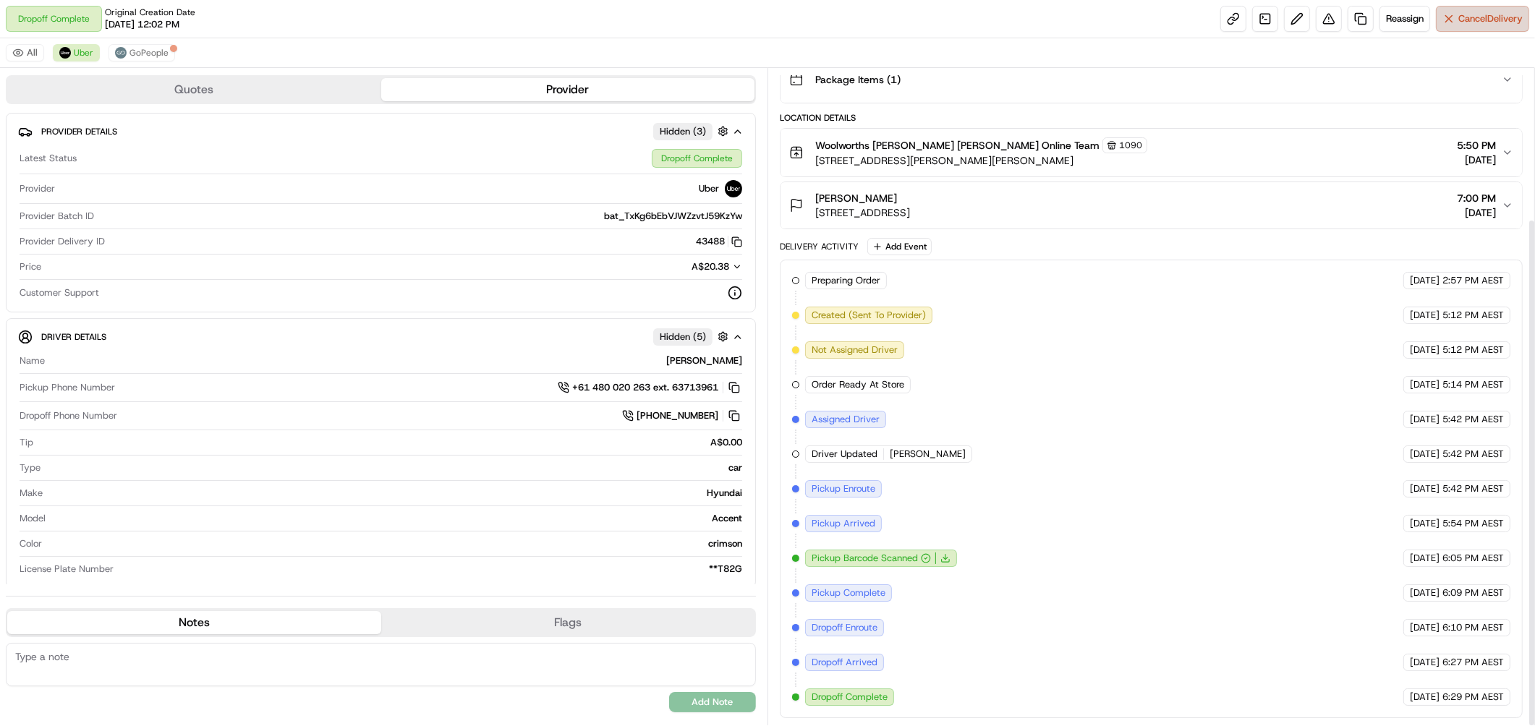
click at [1478, 12] on span "Cancel Delivery" at bounding box center [1490, 18] width 64 height 13
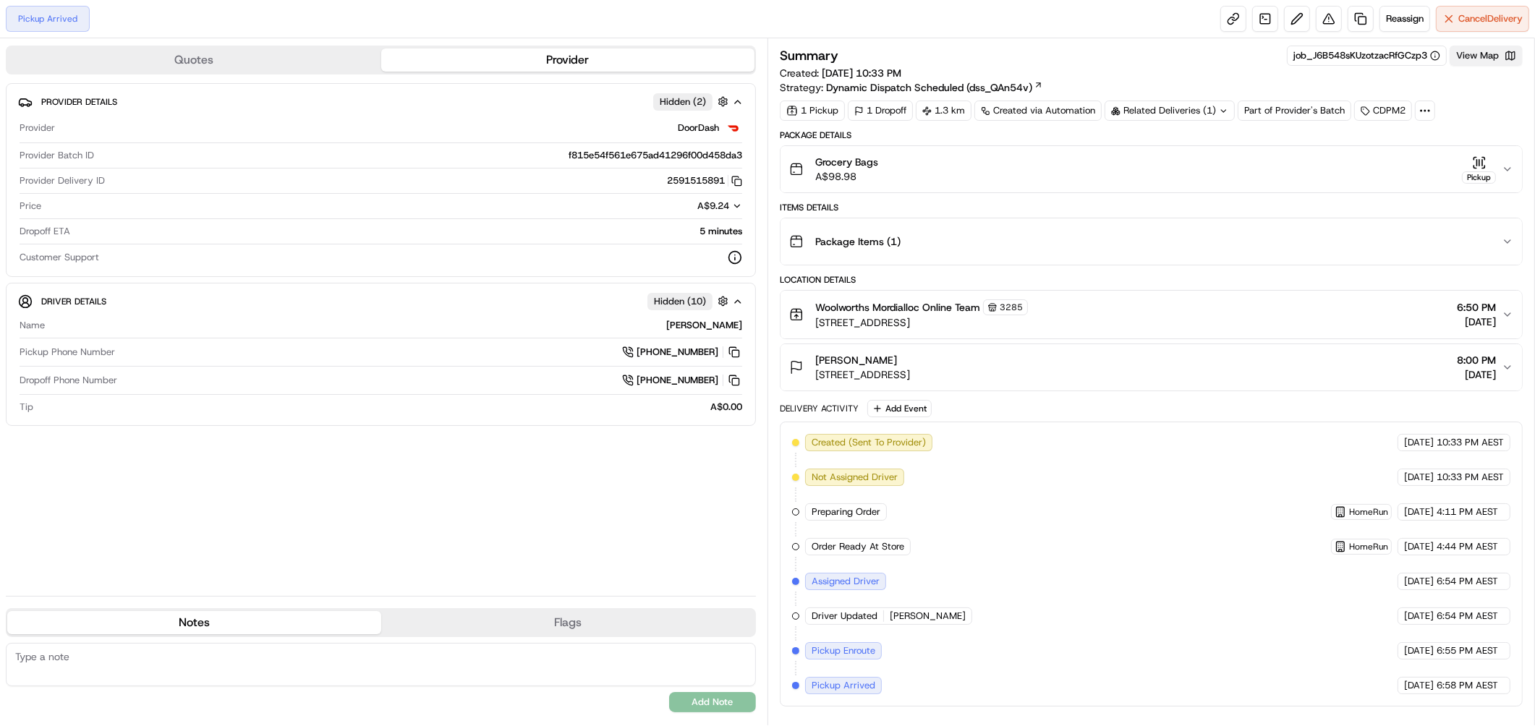
click at [1483, 56] on button "View Map" at bounding box center [1485, 56] width 73 height 20
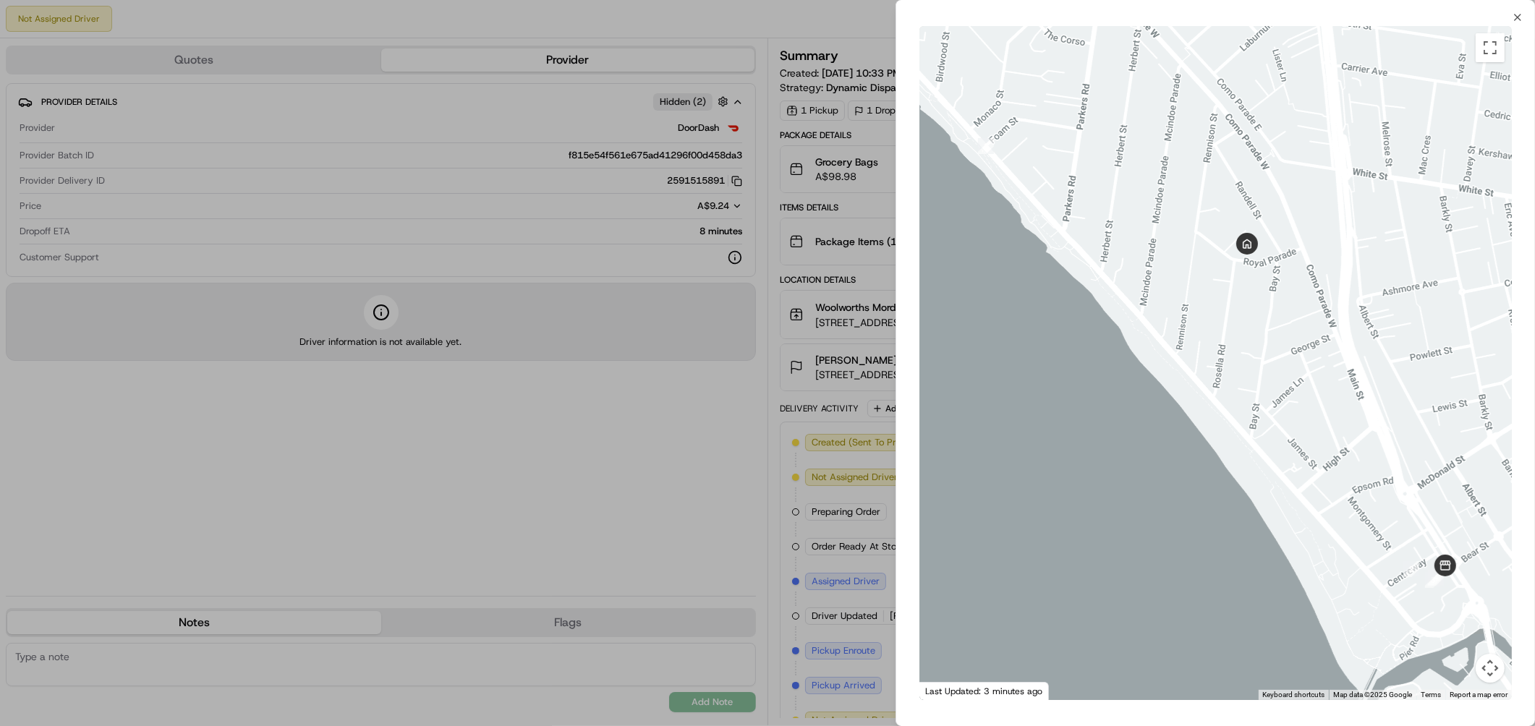
click at [861, 25] on div at bounding box center [767, 363] width 1535 height 726
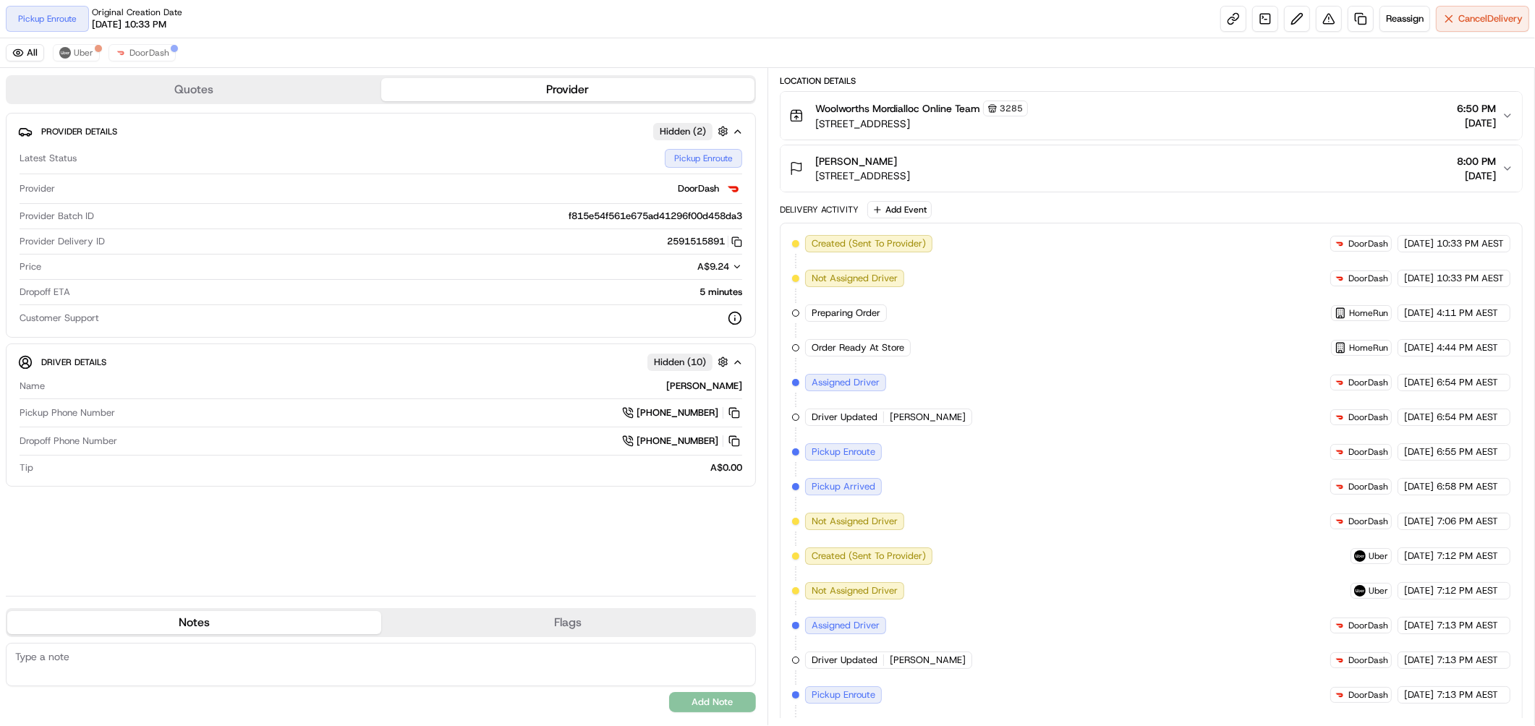
scroll to position [263, 0]
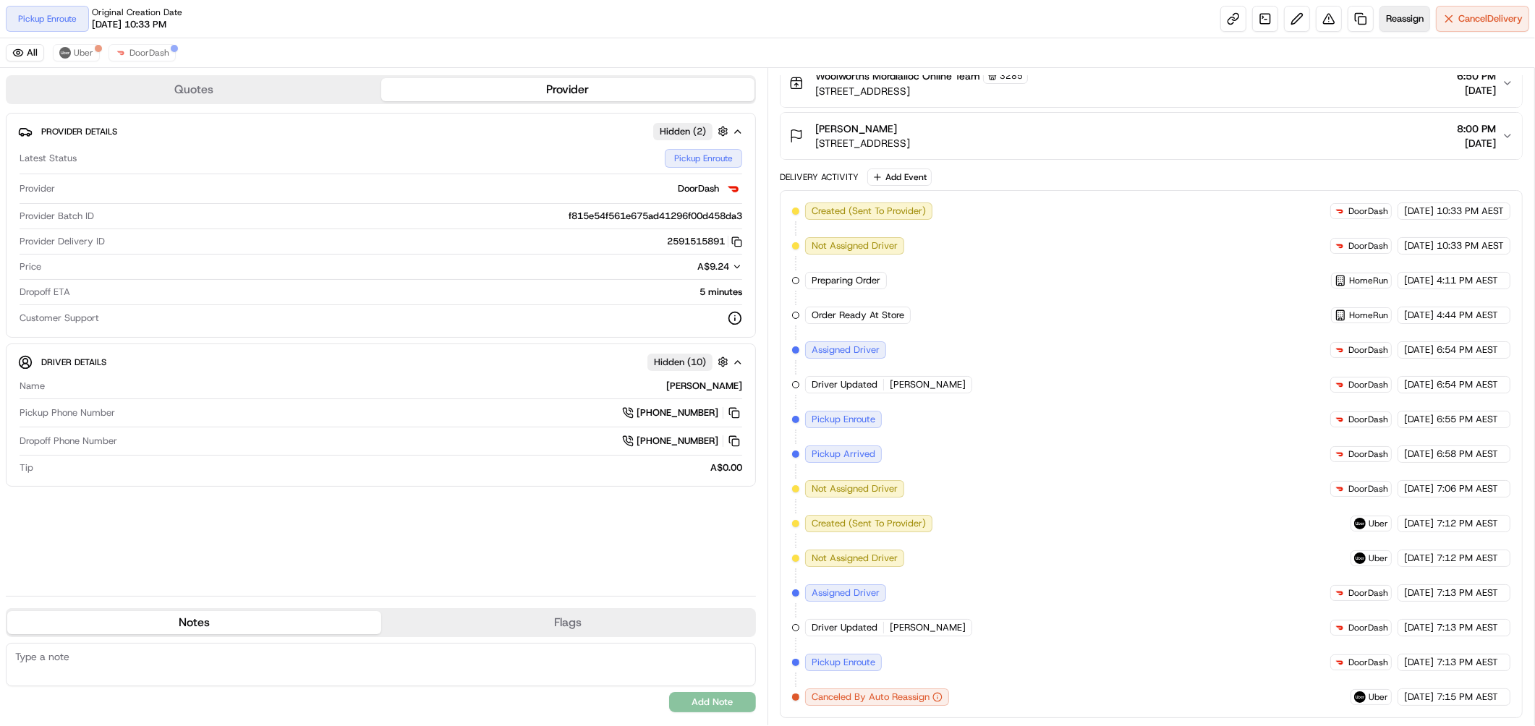
click at [1396, 20] on span "Reassign" at bounding box center [1405, 18] width 38 height 13
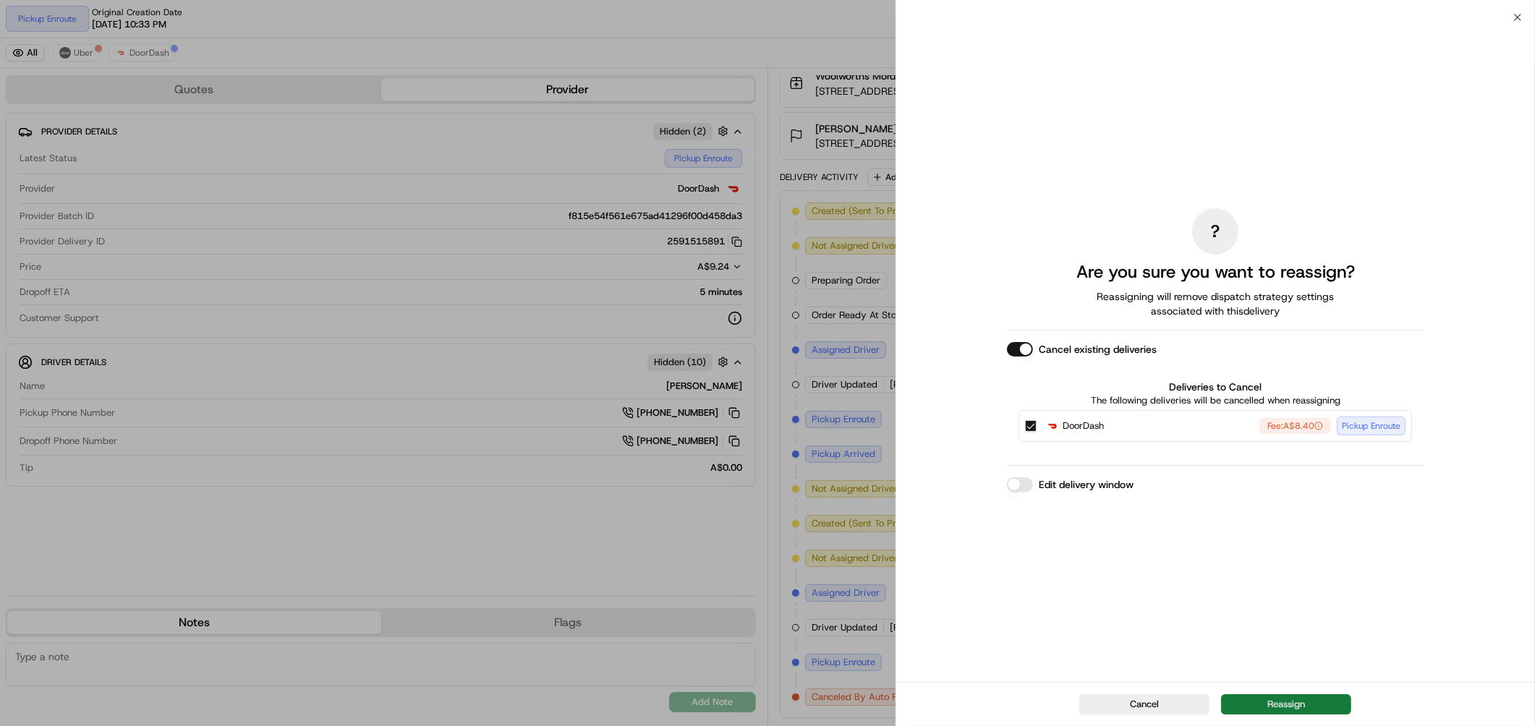
click at [1266, 703] on button "Reassign" at bounding box center [1286, 704] width 130 height 20
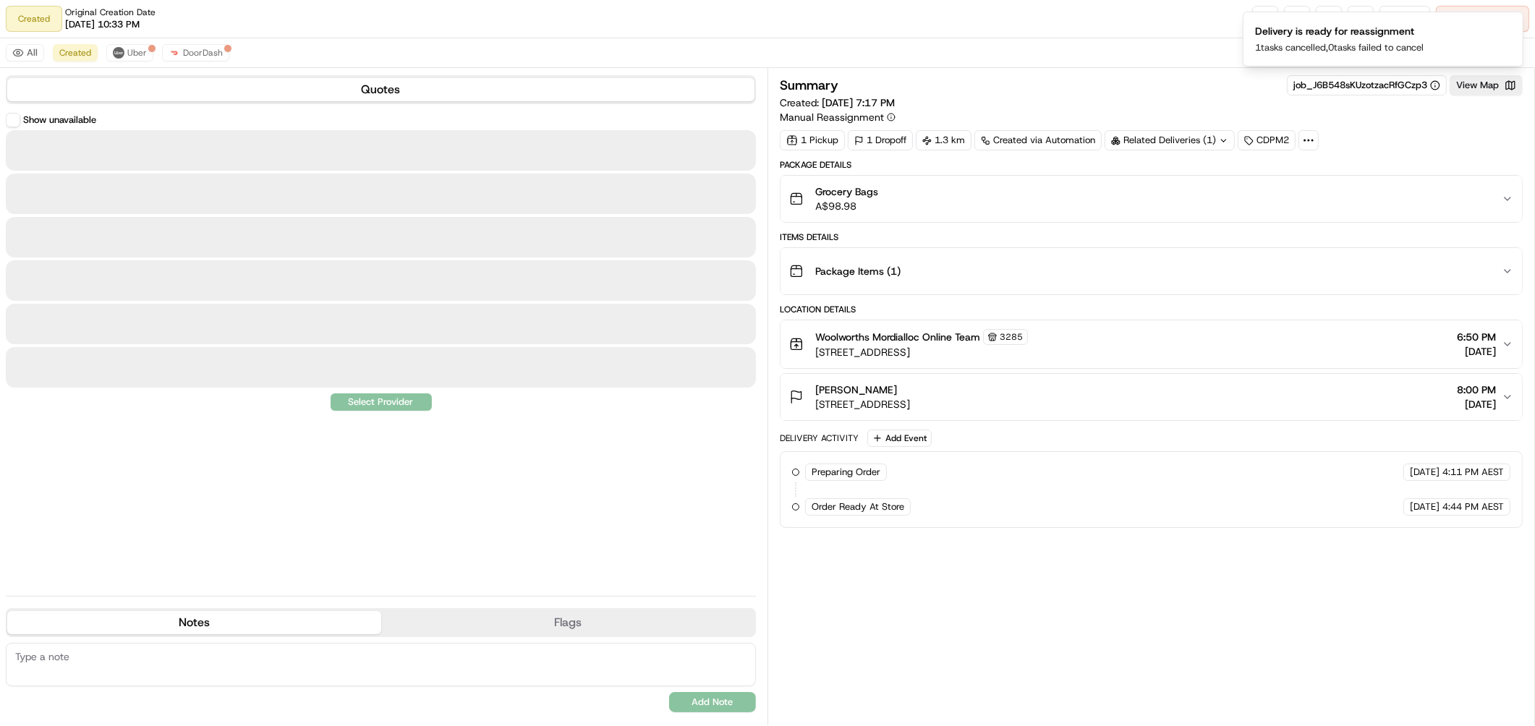
scroll to position [0, 0]
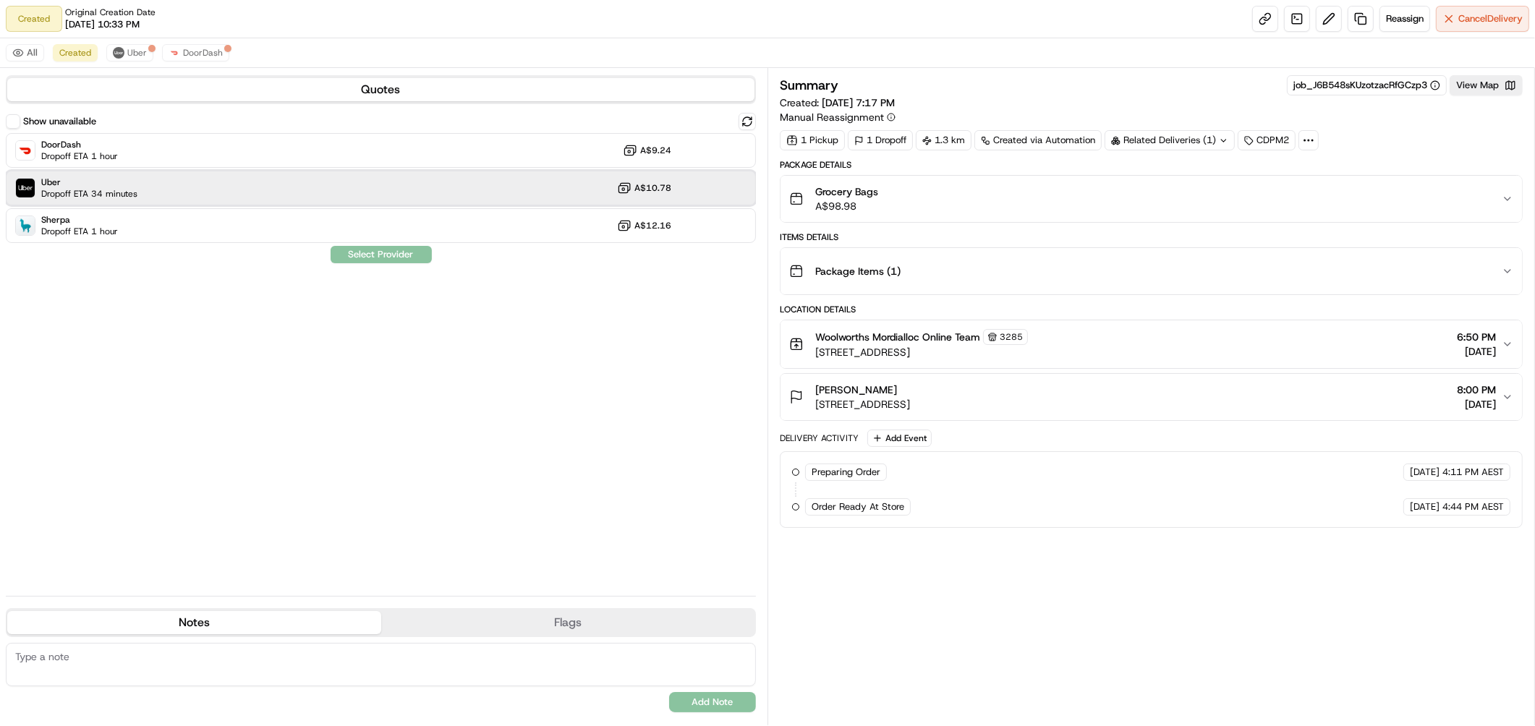
click at [207, 198] on div "Uber Dropoff ETA 34 minutes A$10.78" at bounding box center [381, 188] width 750 height 35
click at [376, 257] on button "Assign Provider" at bounding box center [381, 254] width 103 height 17
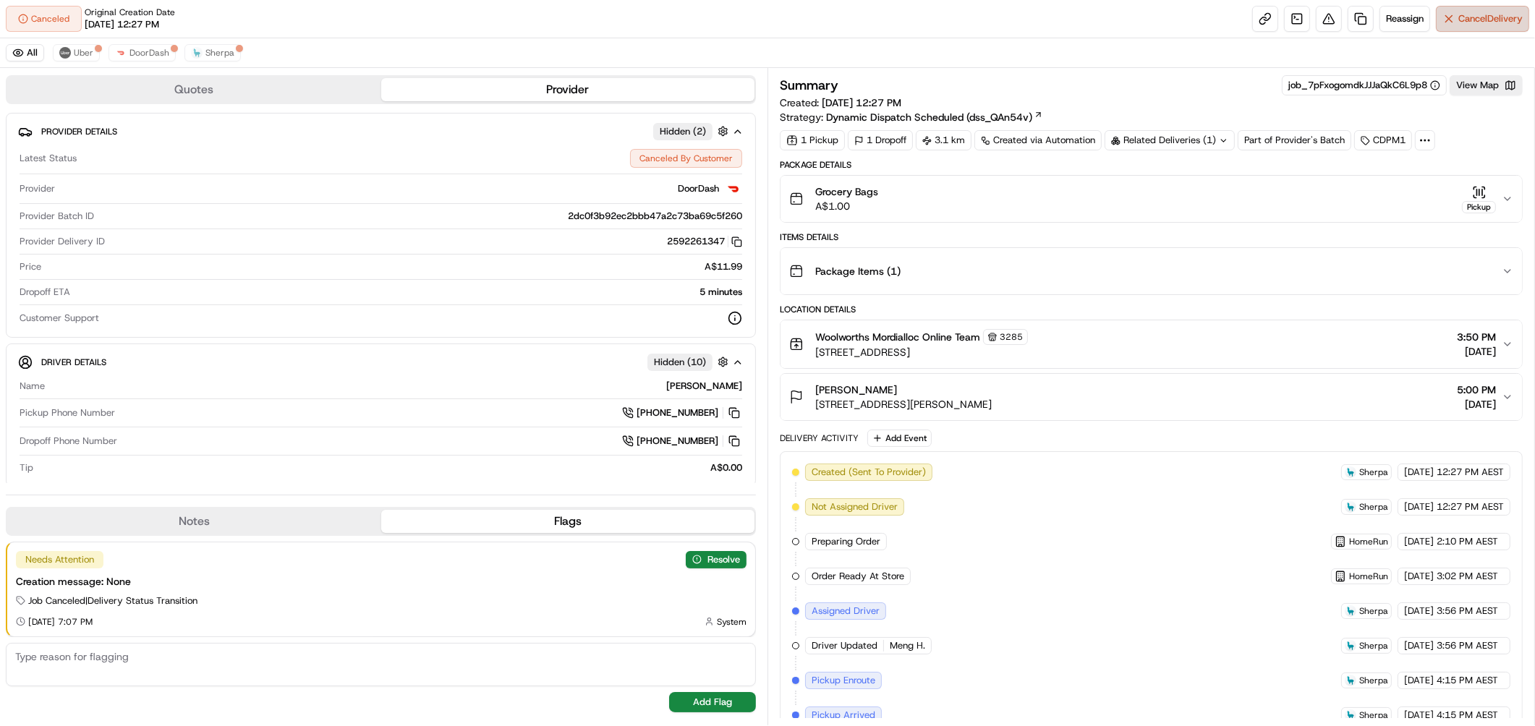
click at [1458, 22] on span "Cancel Delivery" at bounding box center [1490, 18] width 64 height 13
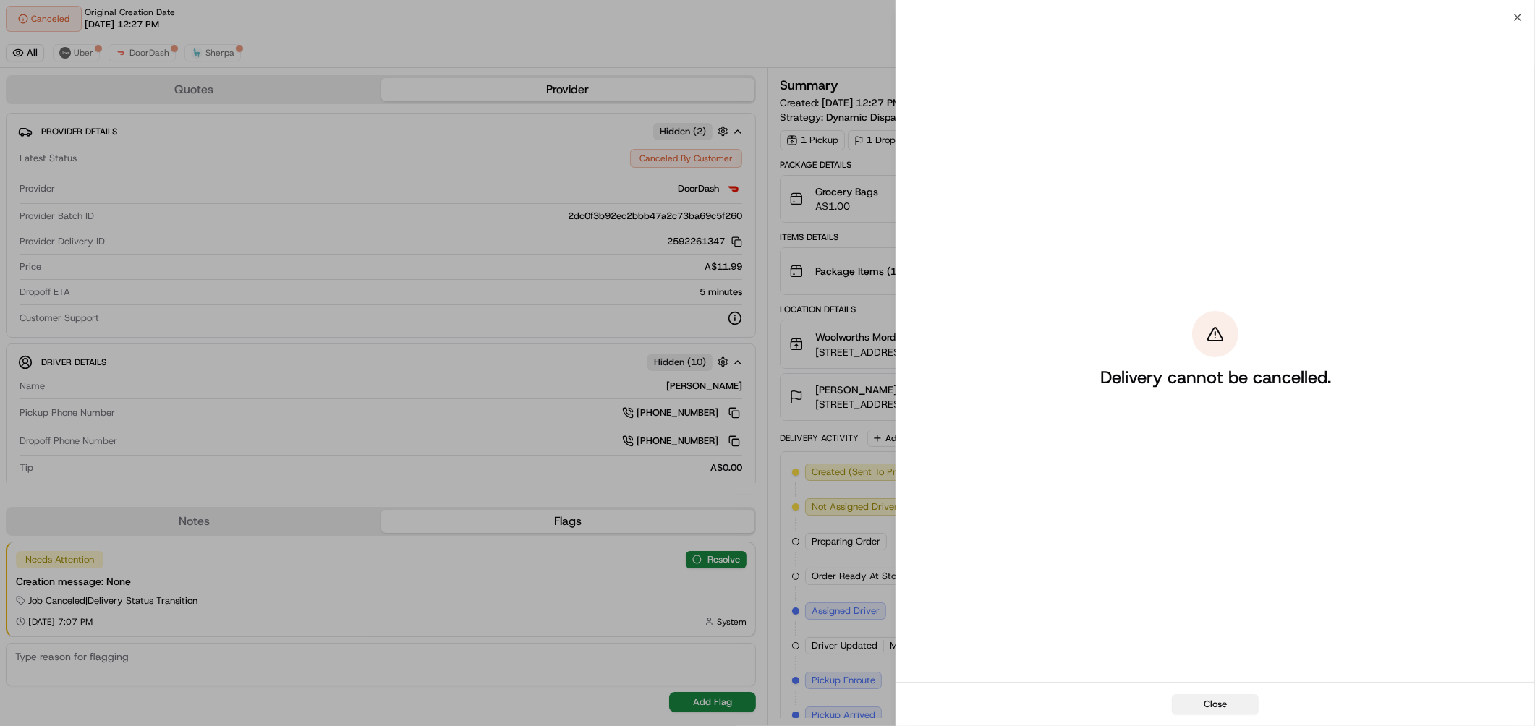
click at [1224, 699] on button "Close" at bounding box center [1215, 704] width 87 height 20
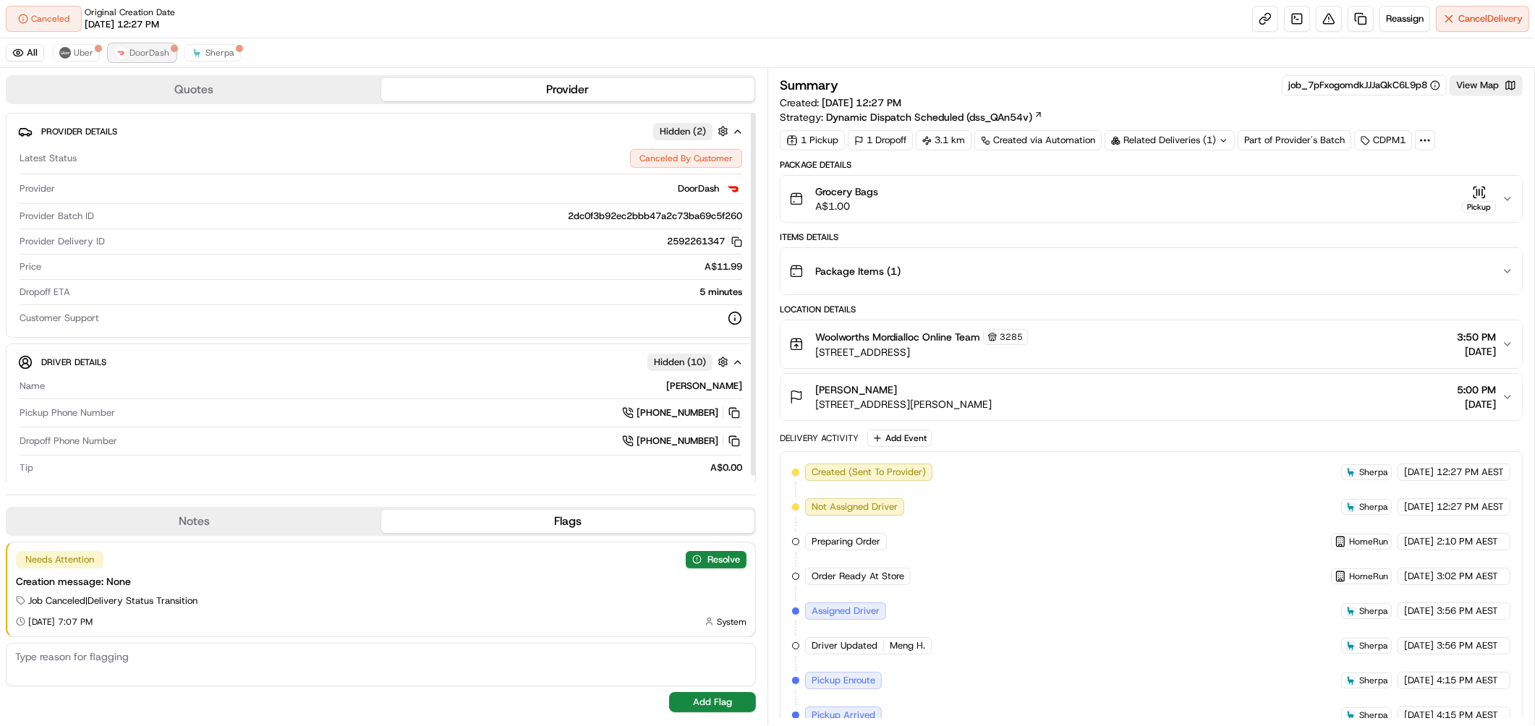
click at [129, 54] on span "DoorDash" at bounding box center [149, 53] width 40 height 12
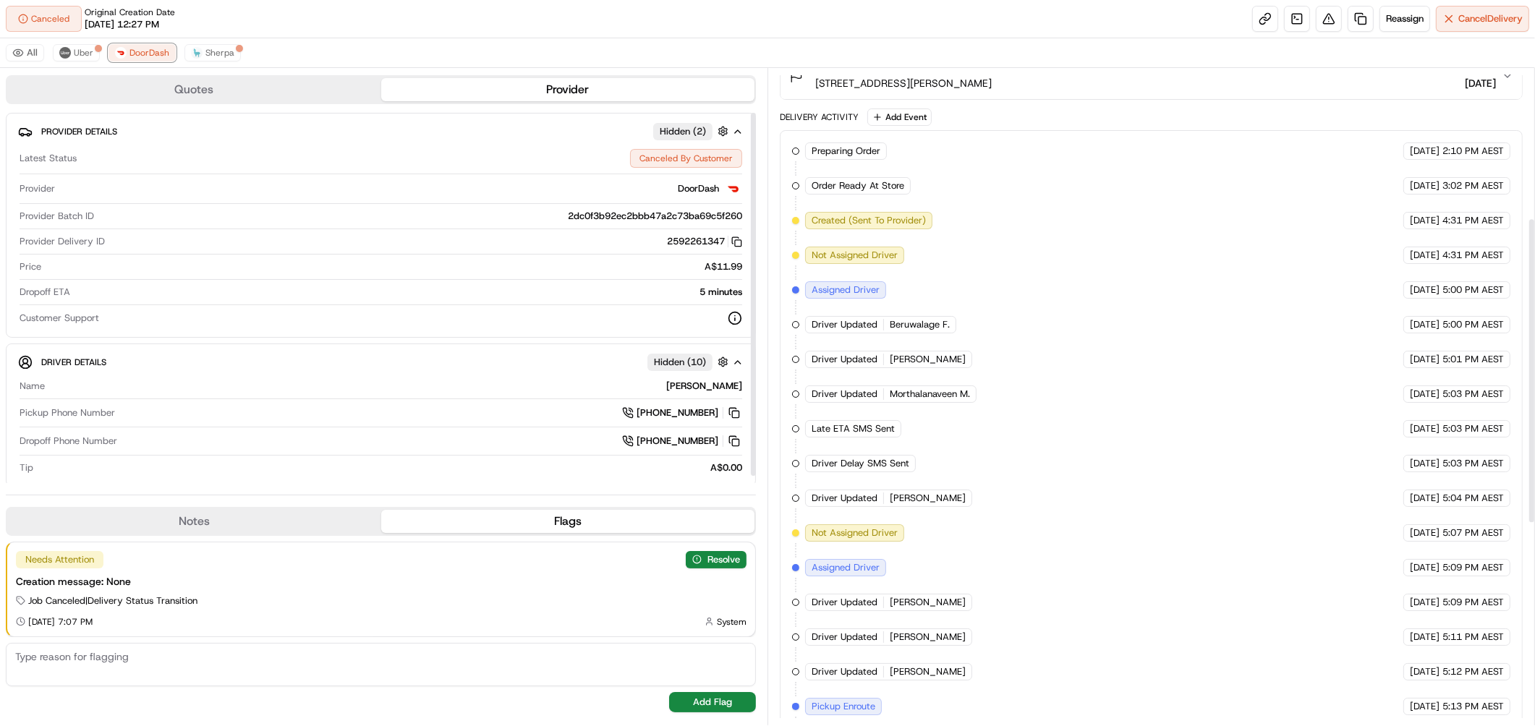
scroll to position [752, 0]
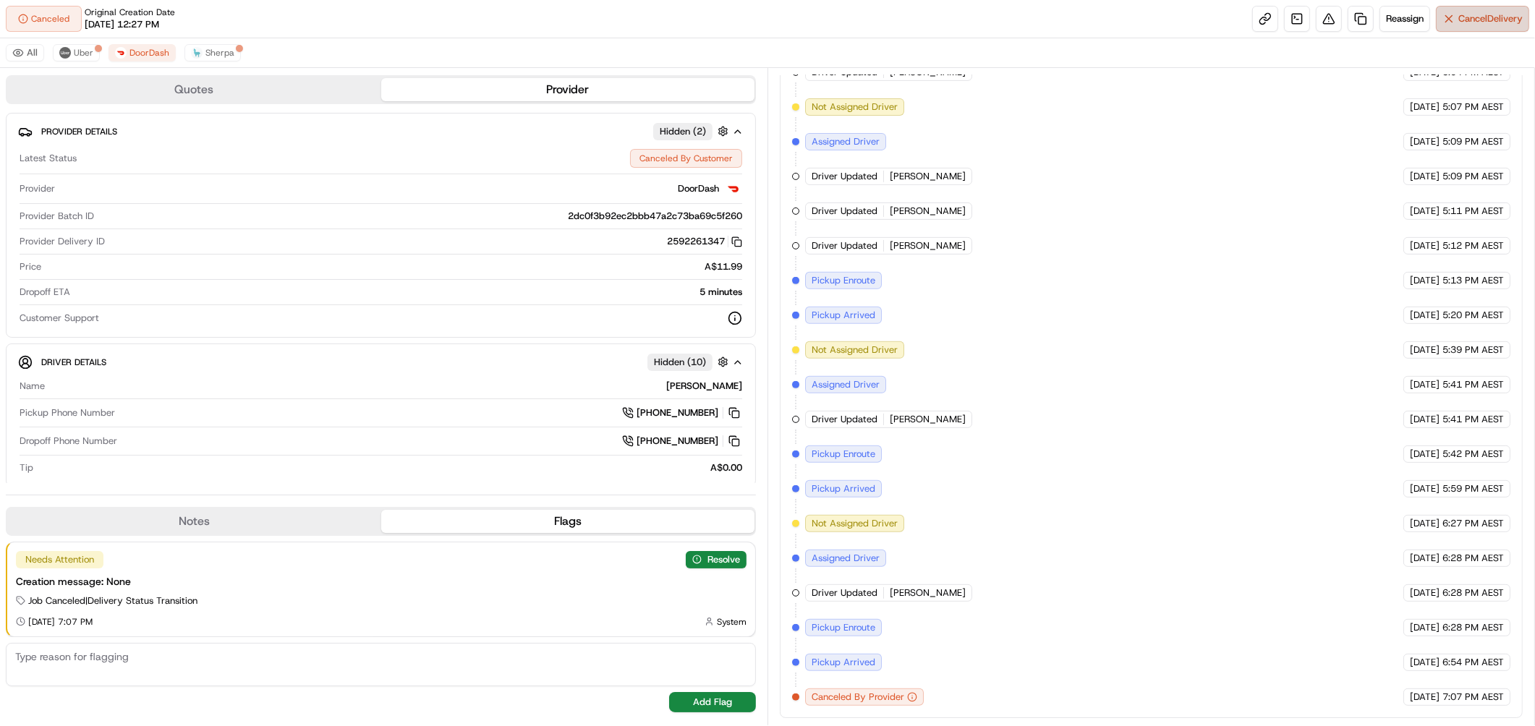
click at [1512, 12] on span "Cancel Delivery" at bounding box center [1490, 18] width 64 height 13
click at [210, 49] on span "Sherpa" at bounding box center [219, 53] width 29 height 12
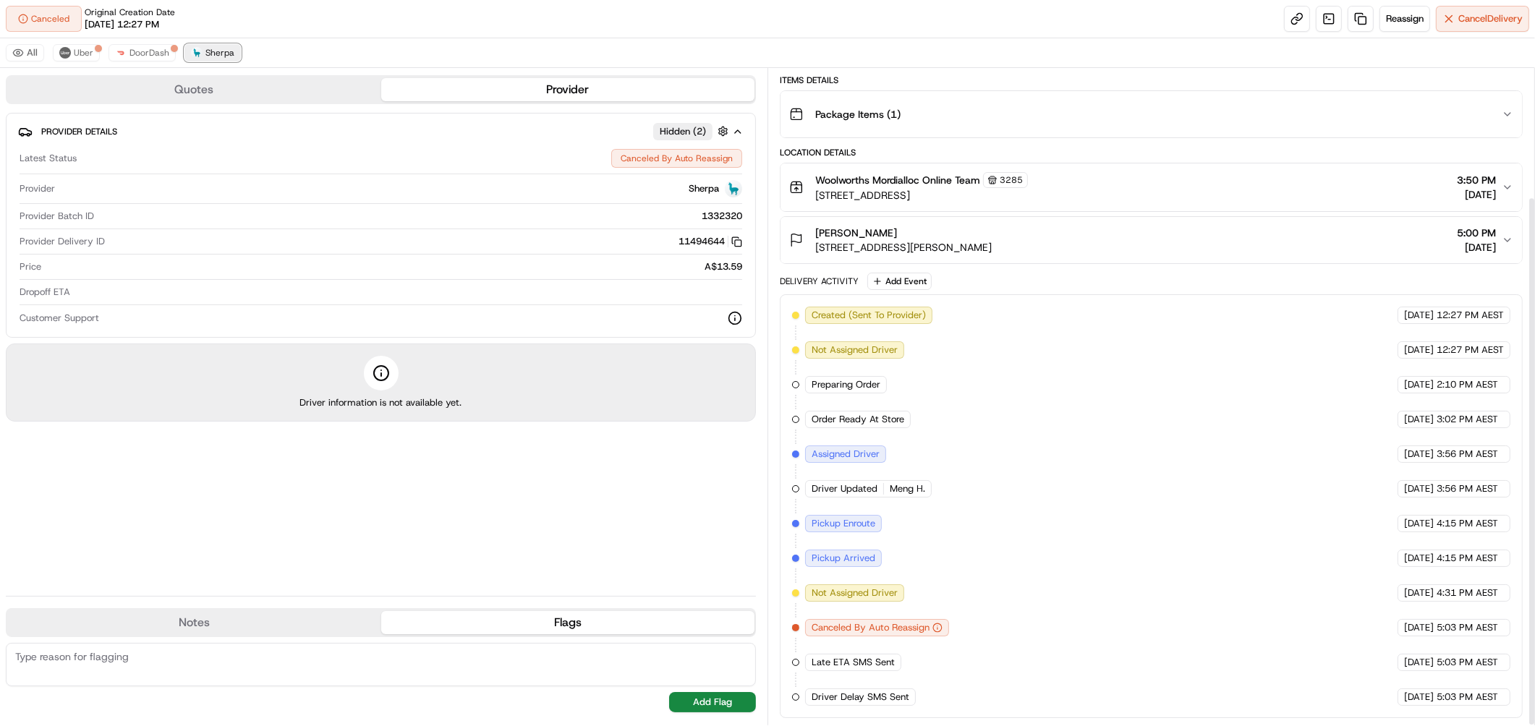
scroll to position [159, 0]
click at [1508, 20] on span "Cancel Delivery" at bounding box center [1490, 18] width 64 height 13
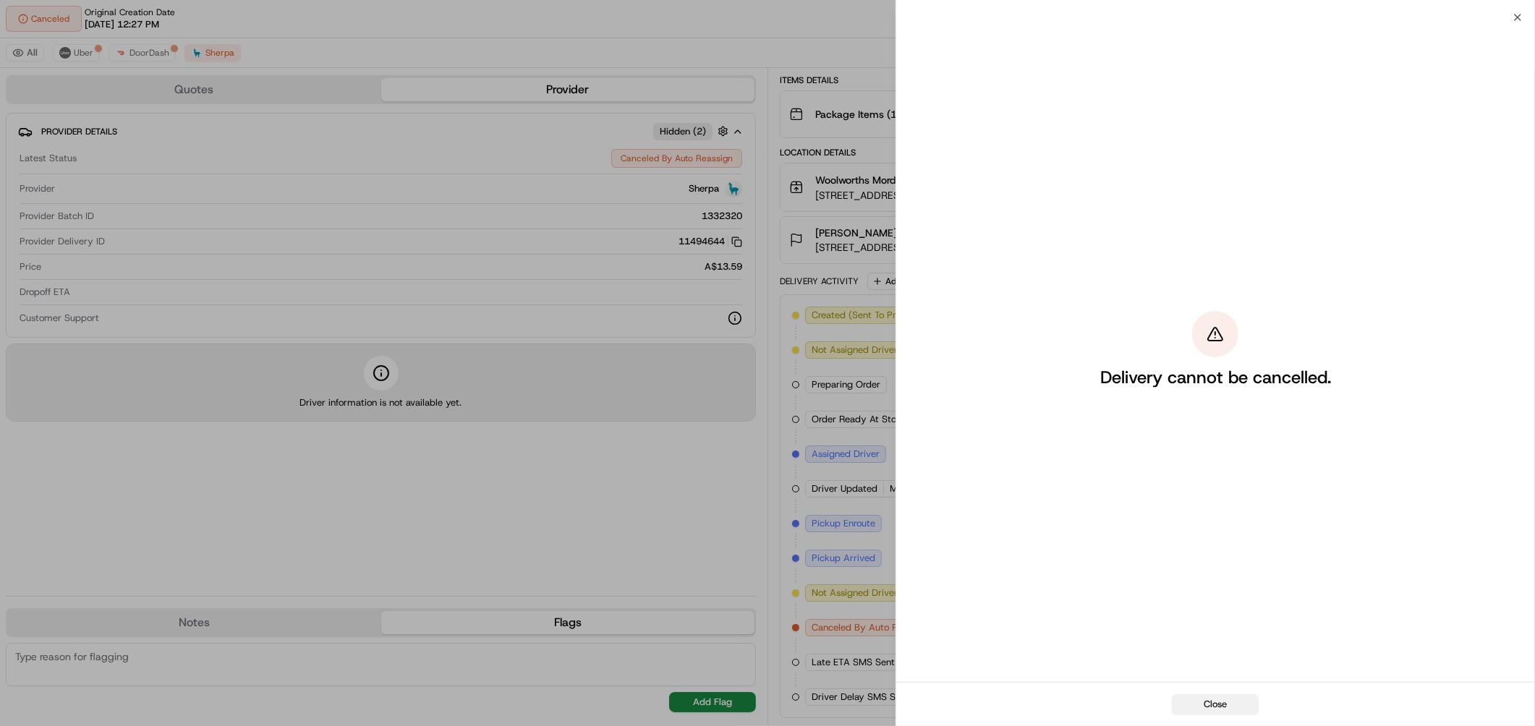
click at [1233, 704] on button "Close" at bounding box center [1215, 704] width 87 height 20
